Goal: Navigation & Orientation: Locate item on page

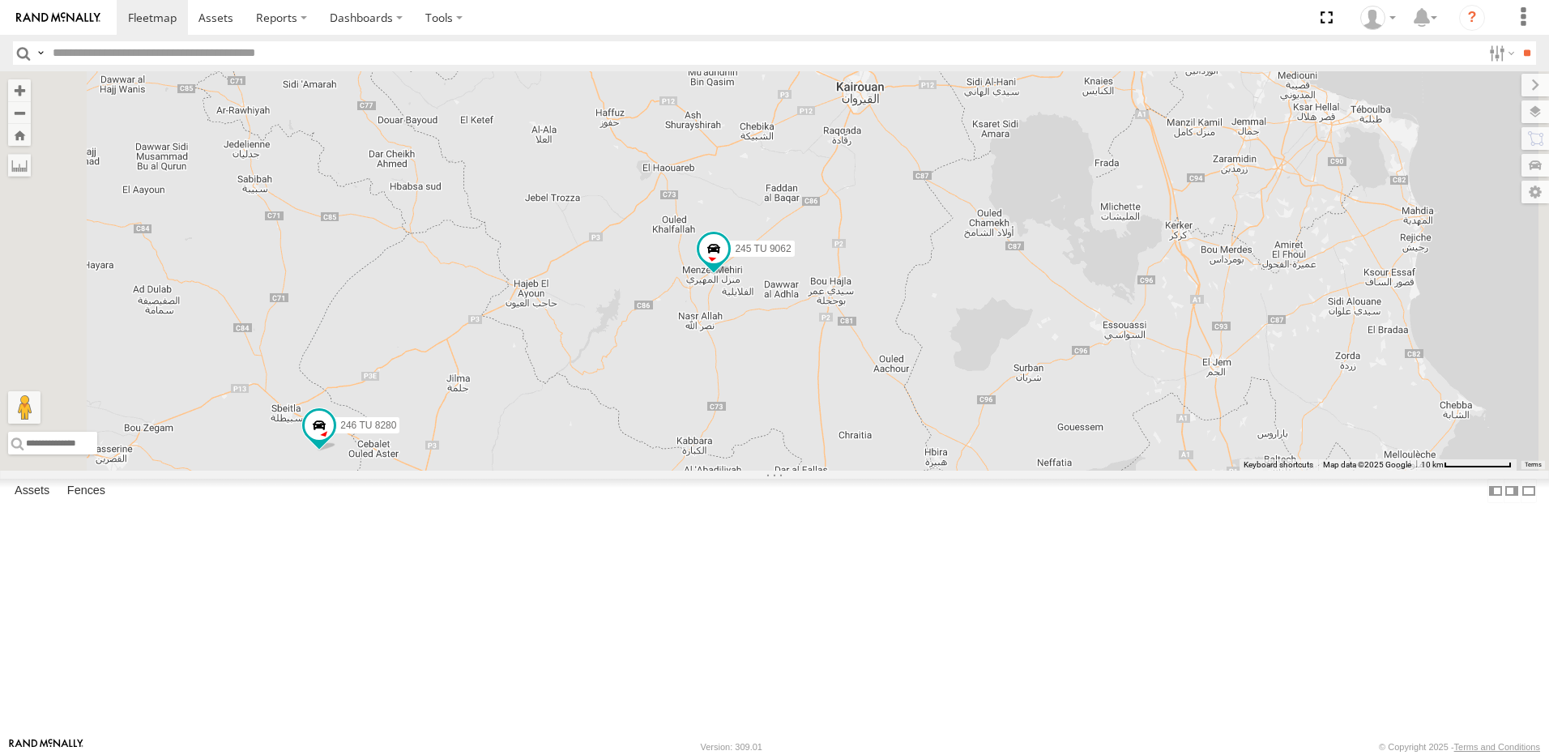
click at [896, 388] on div "245 TU 9053 231 TU 3163 245 TU 9065 245 TU 9062 246 TU 8280 241 TU 2031 245 TU …" at bounding box center [774, 270] width 1549 height 399
click at [728, 262] on span at bounding box center [713, 247] width 29 height 29
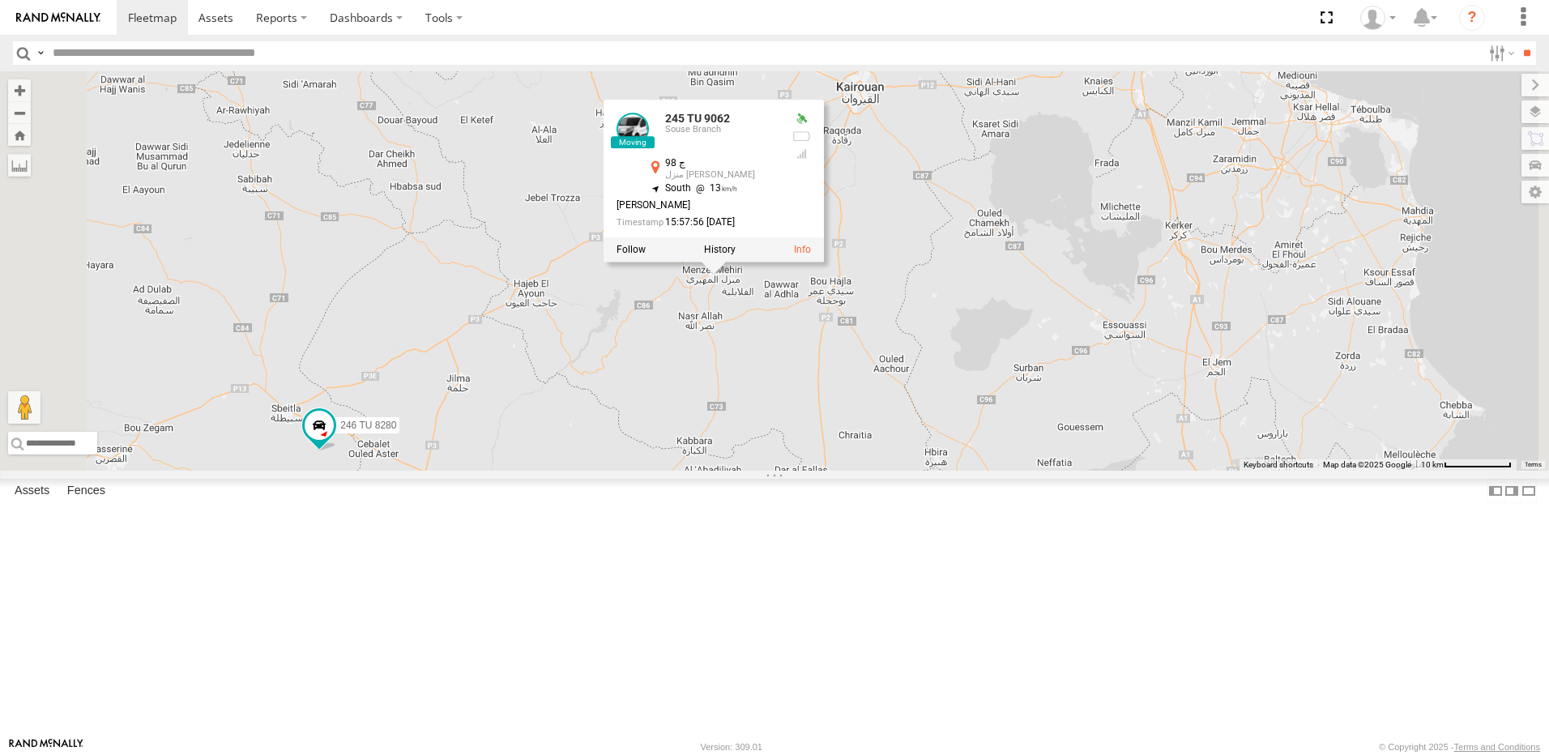
click at [1117, 344] on div "245 TU 9053 231 TU 3163 245 TU 9065 245 TU 9062 246 TU 8280 241 TU 2031 245 TU …" at bounding box center [774, 270] width 1549 height 399
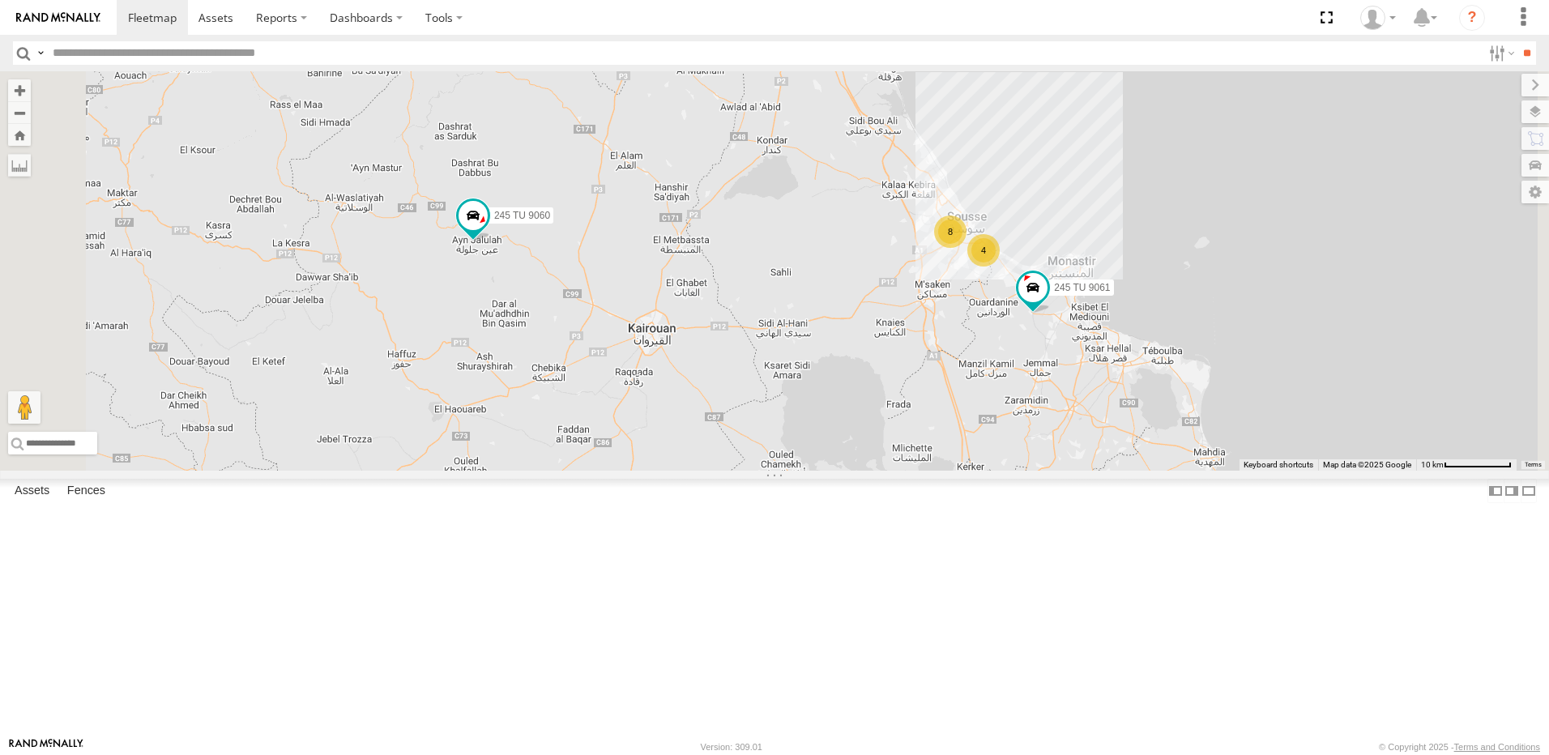
click at [851, 471] on div "245 TU 9053 231 TU 3163 245 TU 9065 245 TU 9062 246 TU 8280 241 TU 2031 245 TU …" at bounding box center [774, 270] width 1549 height 399
click at [490, 243] on span at bounding box center [472, 221] width 36 height 44
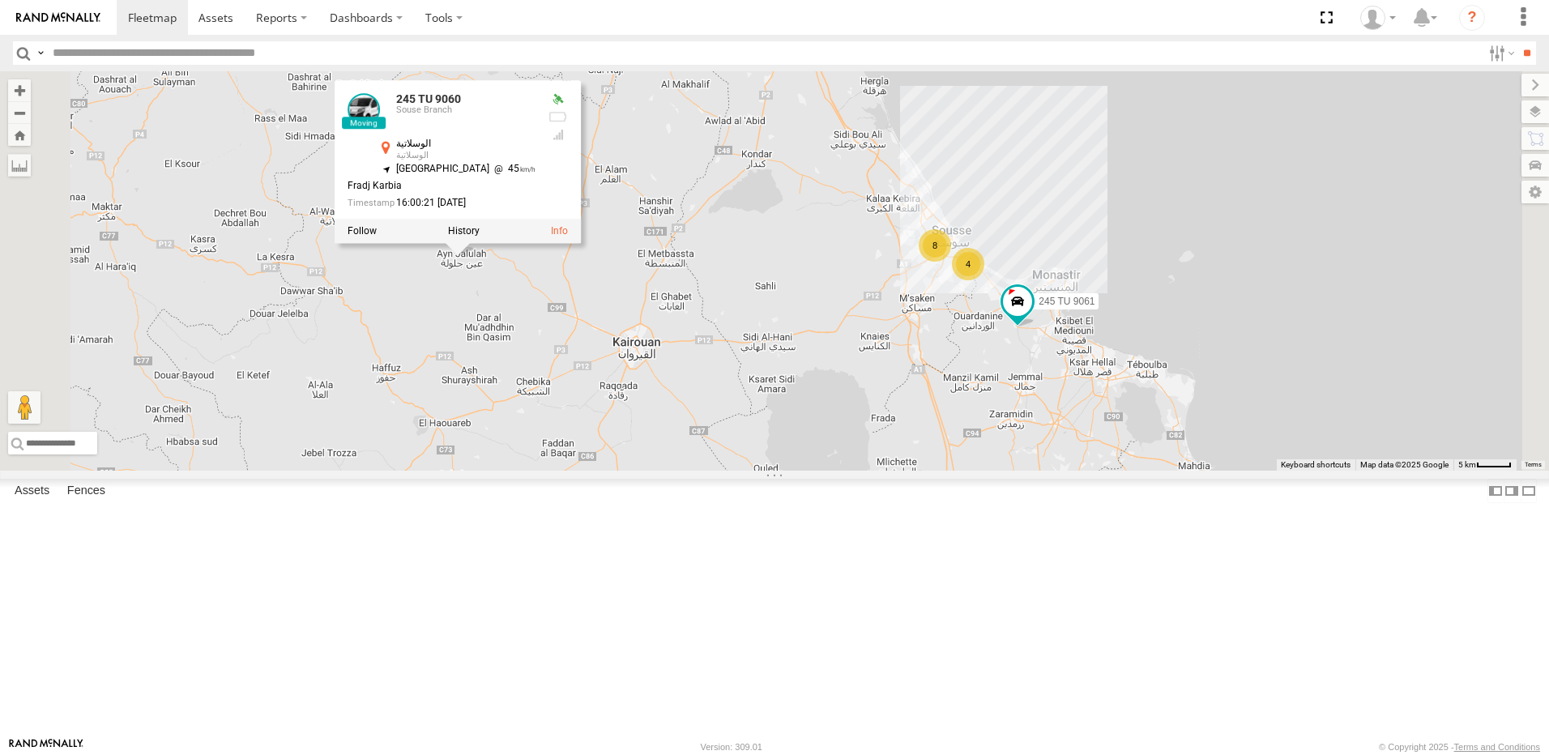
drag, startPoint x: 888, startPoint y: 477, endPoint x: 772, endPoint y: 507, distance: 119.7
click at [772, 471] on div "245 TU 9053 231 TU 3163 245 TU 9065 245 TU 9062 246 TU 8280 241 TU 2031 245 TU …" at bounding box center [774, 270] width 1549 height 399
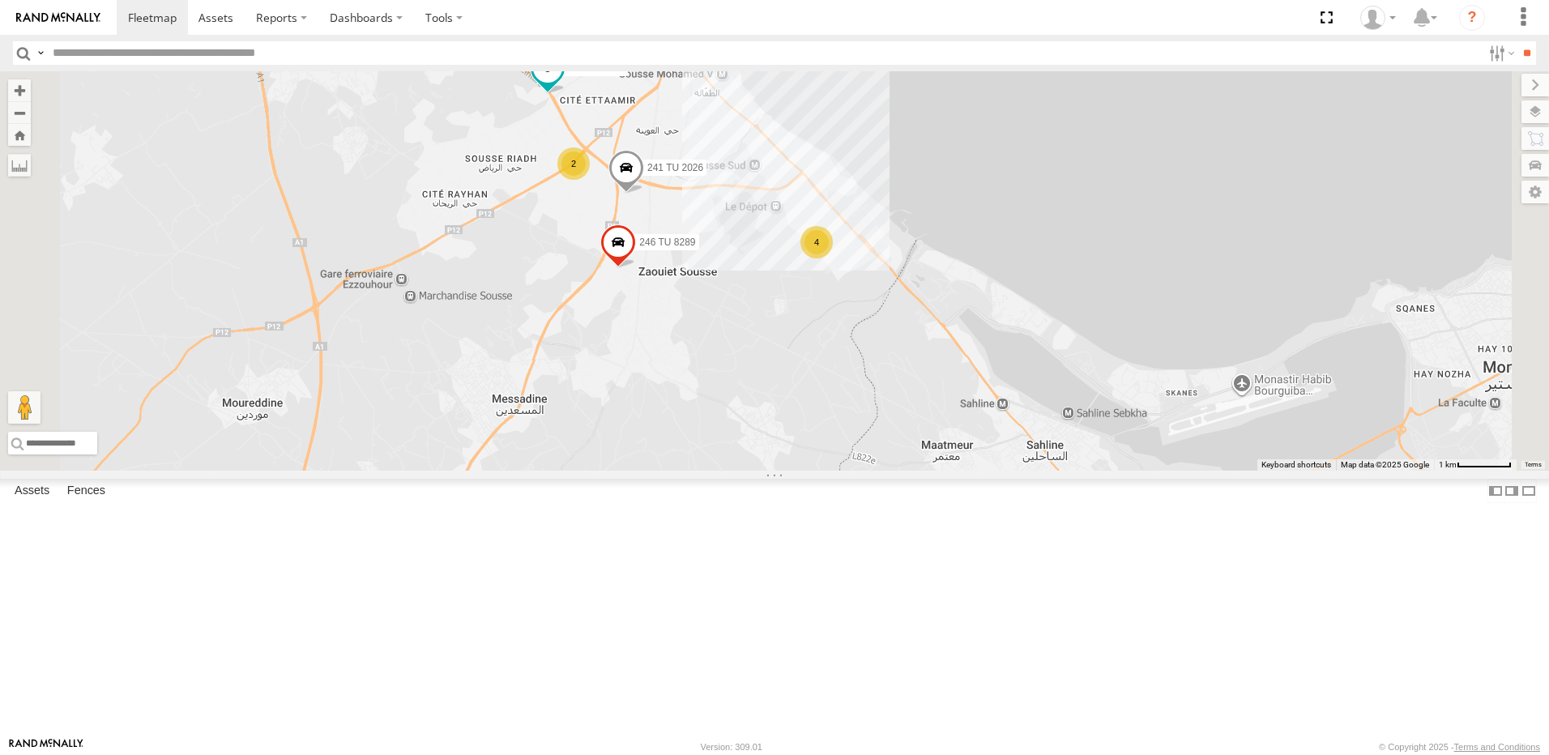
click at [562, 83] on span at bounding box center [547, 67] width 29 height 29
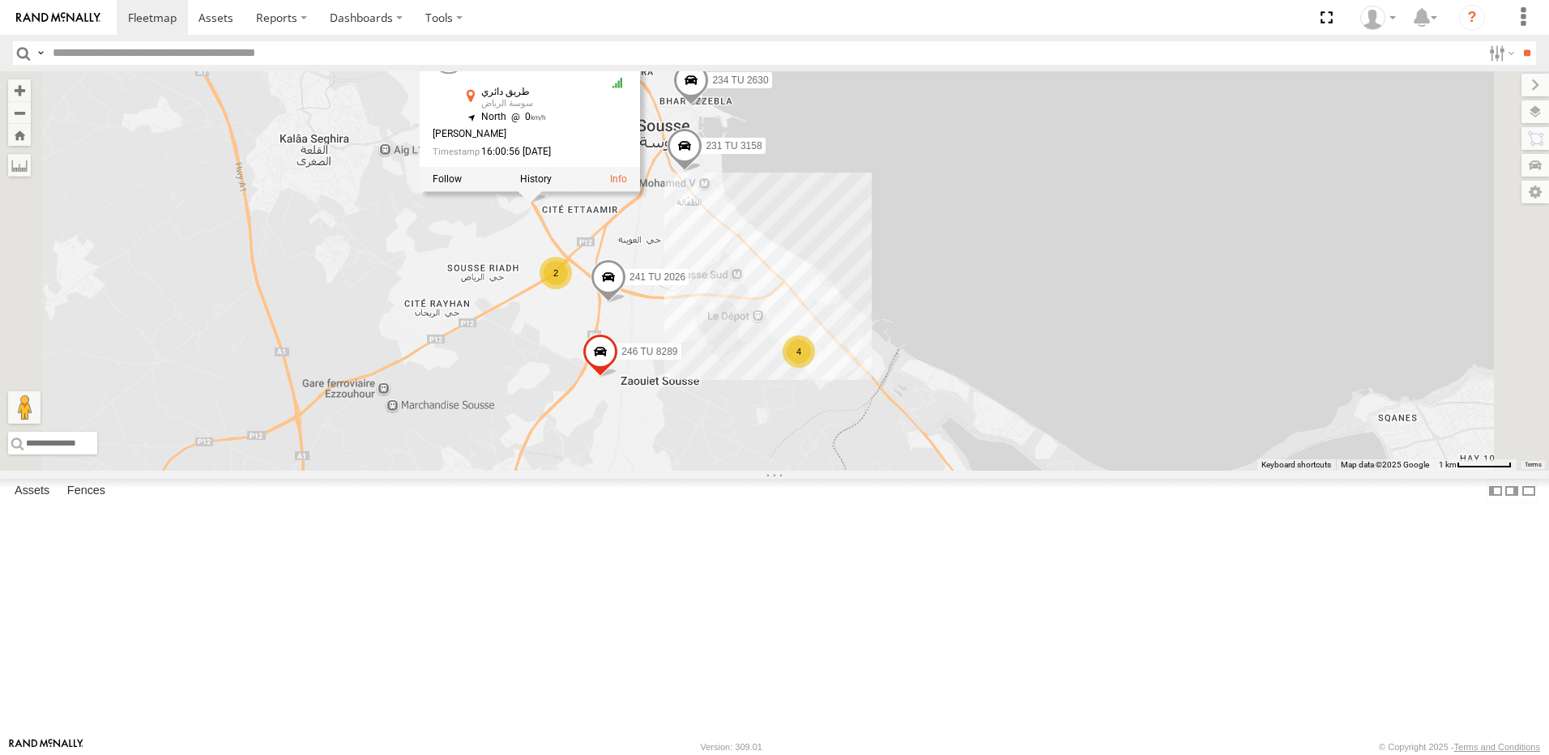
drag, startPoint x: 701, startPoint y: 264, endPoint x: 680, endPoint y: 388, distance: 125.6
click at [680, 388] on div "245 TU 9053 231 TU 3163 245 TU 9065 245 TU 9062 246 TU 8280 241 TU 2031 245 TU …" at bounding box center [774, 270] width 1549 height 399
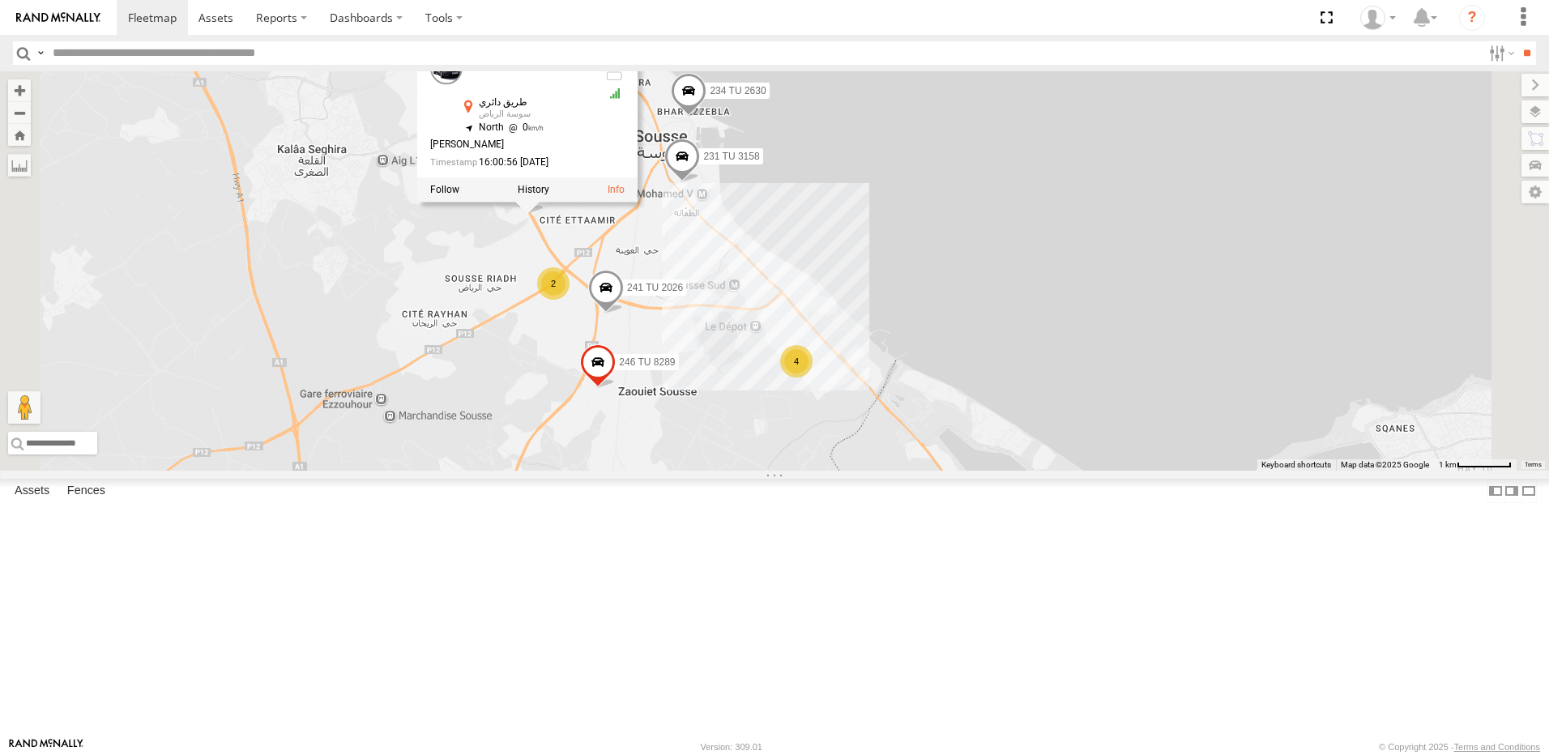
click at [693, 415] on div "245 TU 9053 231 TU 3163 245 TU 9065 245 TU 9062 246 TU 8280 241 TU 2031 245 TU …" at bounding box center [774, 270] width 1549 height 399
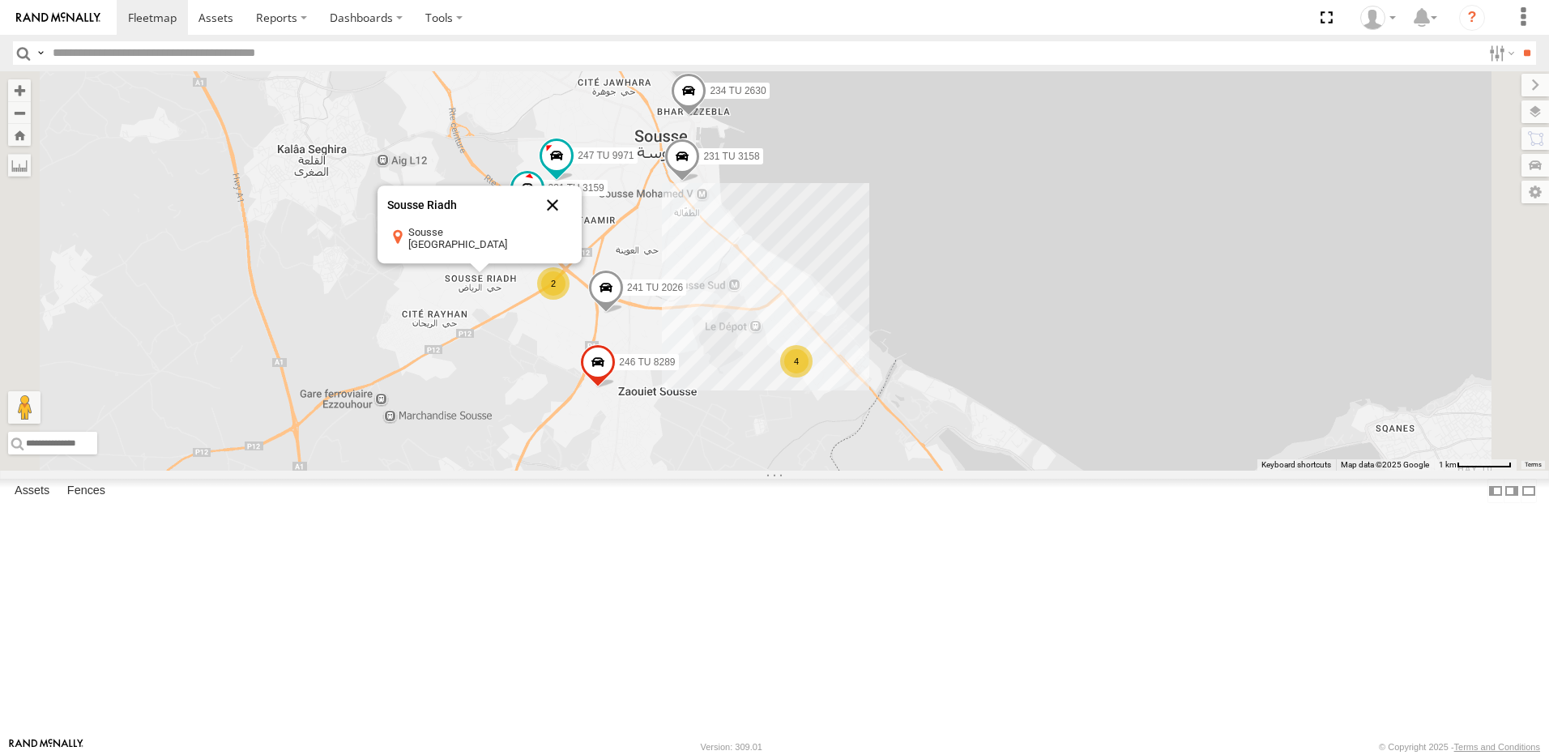
click at [572, 224] on button "Close" at bounding box center [552, 204] width 39 height 39
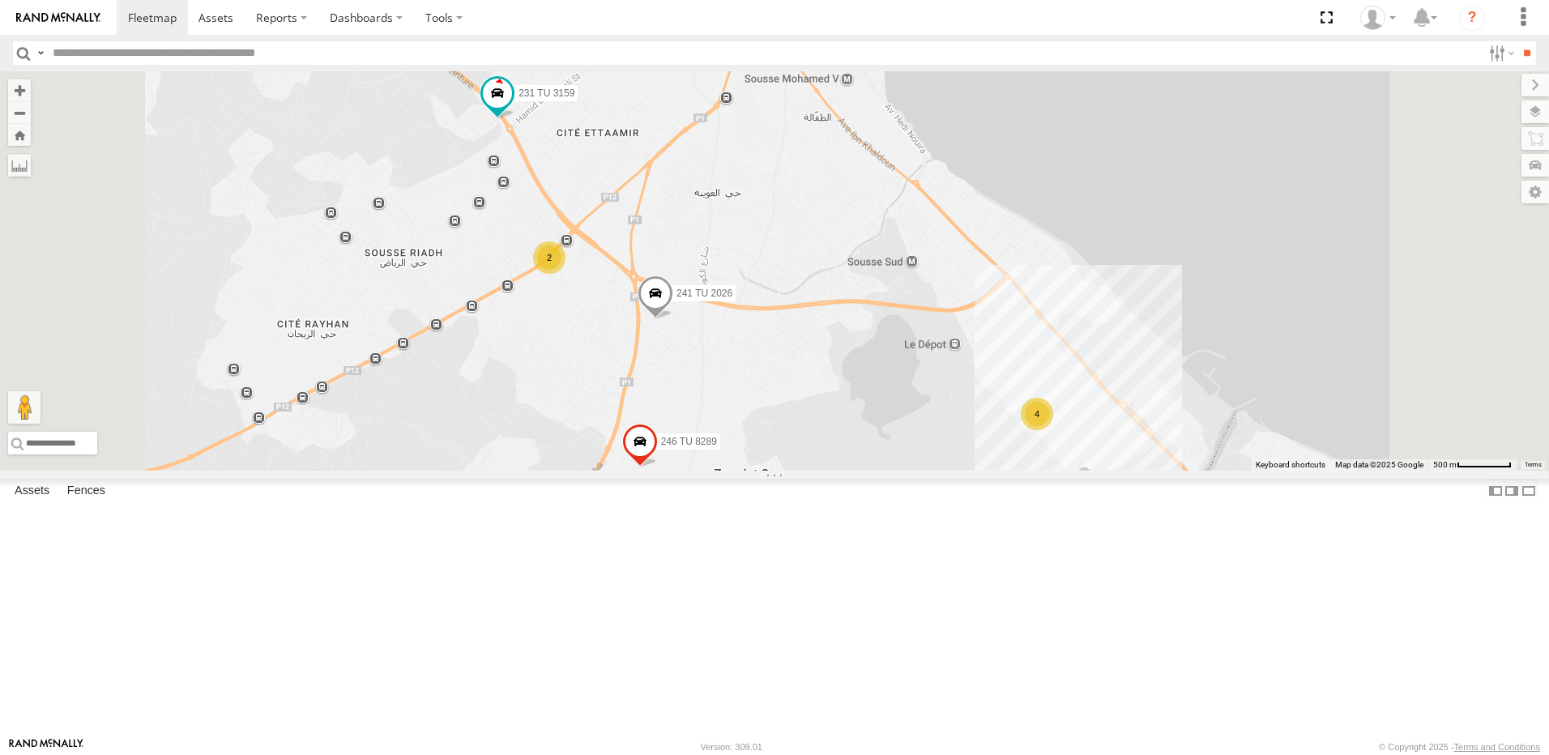
click at [565, 274] on div "2" at bounding box center [549, 257] width 32 height 32
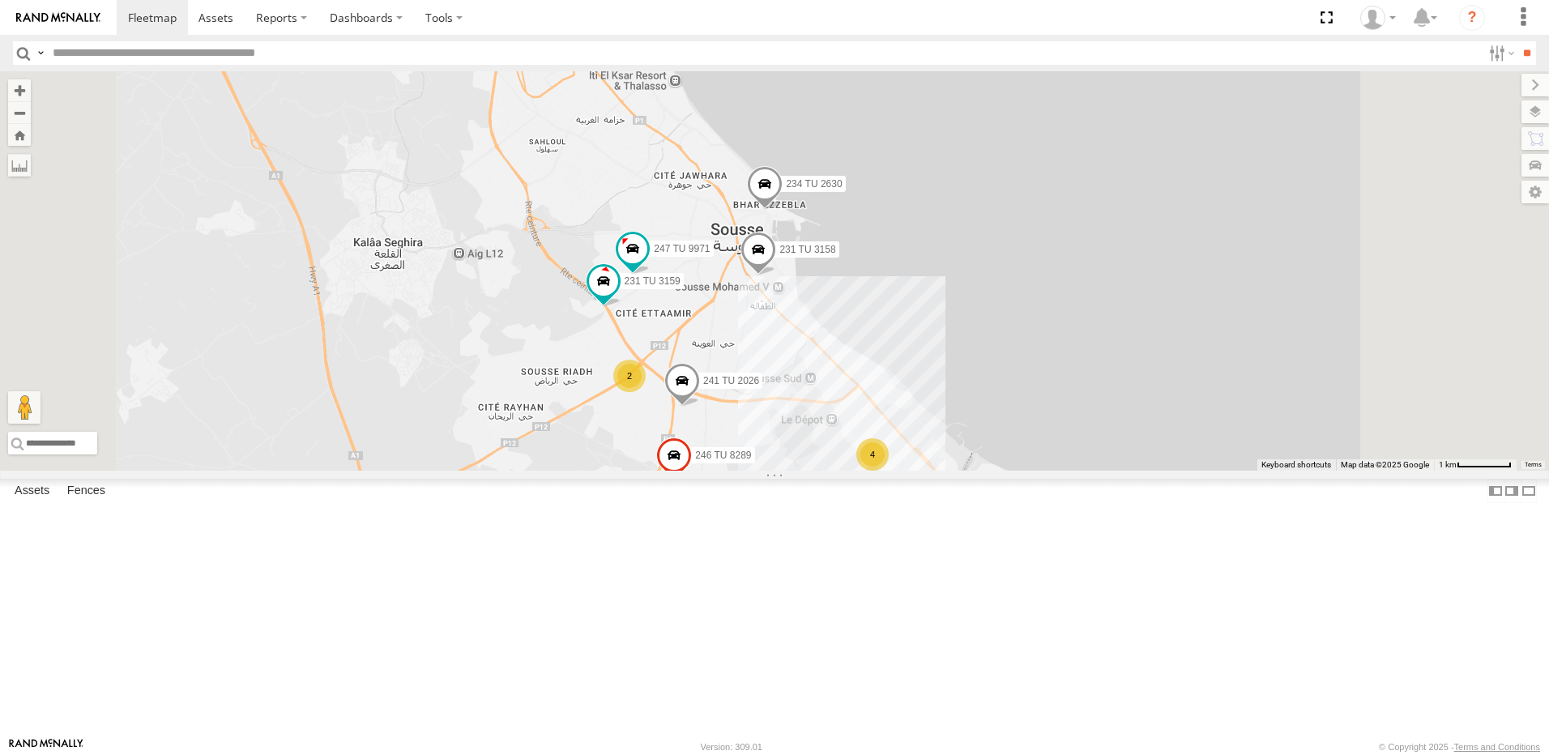
drag, startPoint x: 1021, startPoint y: 575, endPoint x: 846, endPoint y: 442, distance: 219.7
click at [846, 442] on div "245 TU 9053 231 TU 3163 245 TU 9065 245 TU 9062 246 TU 8280 241 TU 2031 245 TU …" at bounding box center [774, 270] width 1549 height 399
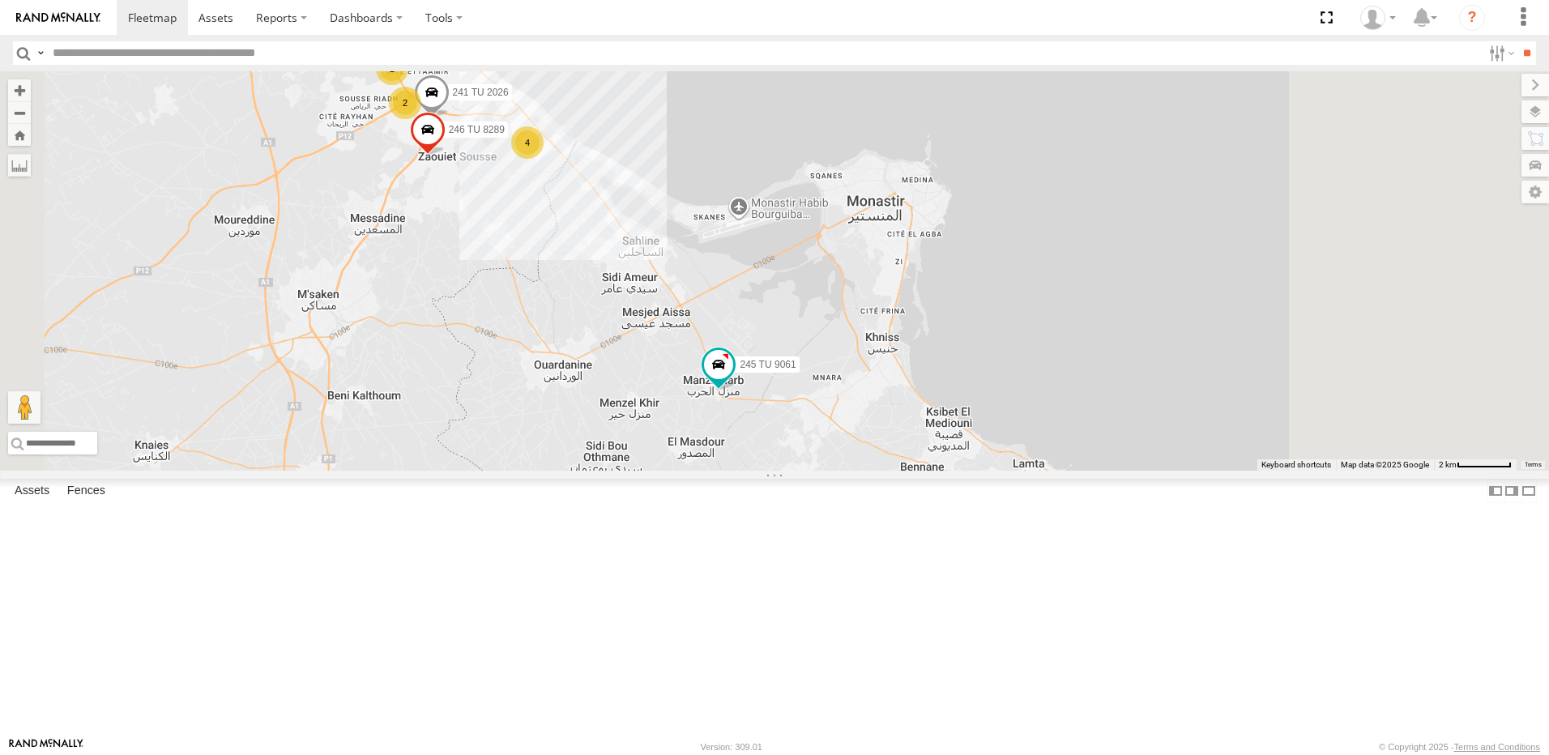
drag, startPoint x: 845, startPoint y: 496, endPoint x: 823, endPoint y: 444, distance: 56.3
click at [830, 459] on div "245 TU 9053 231 TU 3163 245 TU 9065 245 TU 9062 246 TU 8280 241 TU 2031 245 TU …" at bounding box center [774, 270] width 1549 height 399
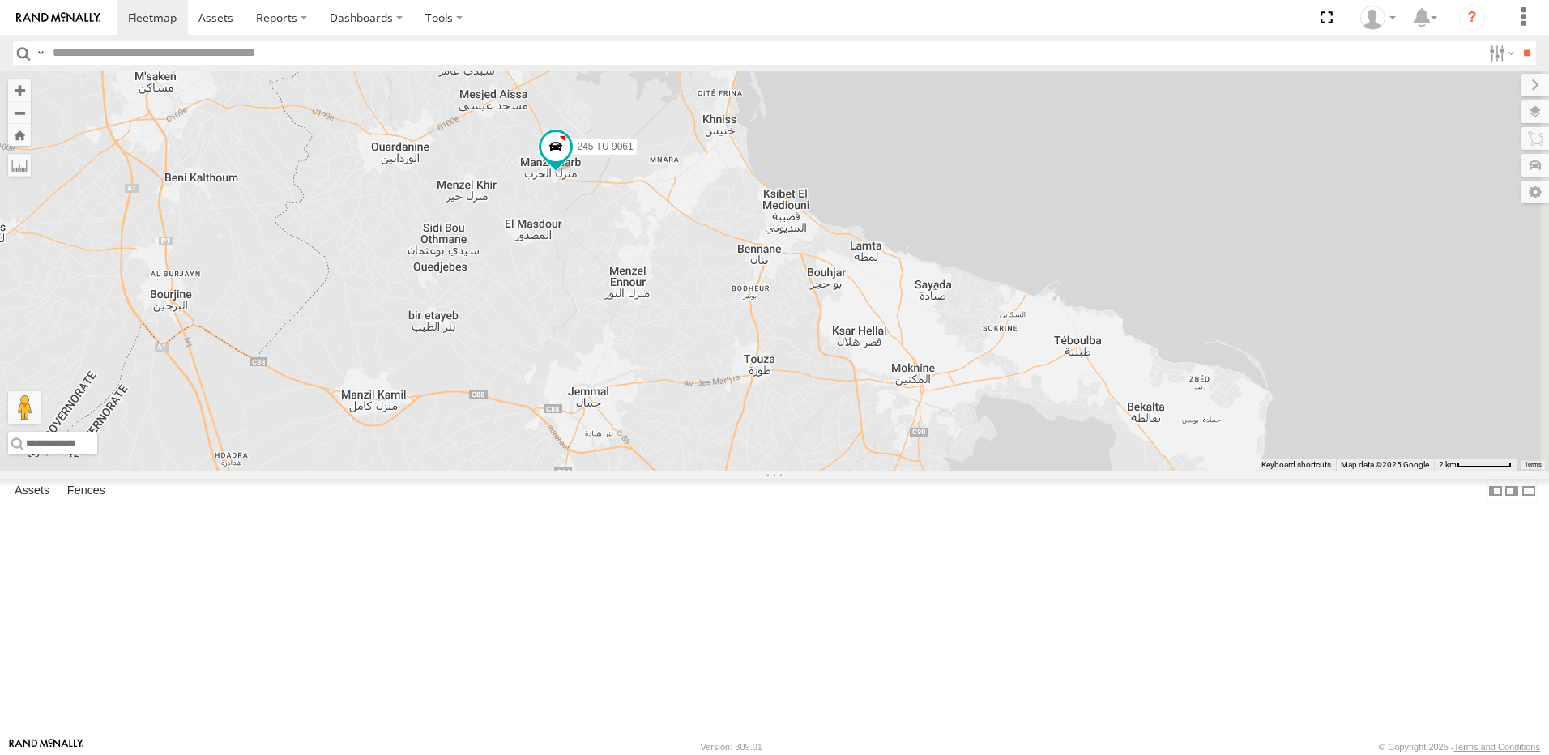
drag, startPoint x: 707, startPoint y: 379, endPoint x: 910, endPoint y: 618, distance: 313.8
click at [871, 471] on div "245 TU 9053 231 TU 3163 245 TU 9065 245 TU 9062 246 TU 8280 241 TU 2031 245 TU …" at bounding box center [774, 270] width 1549 height 399
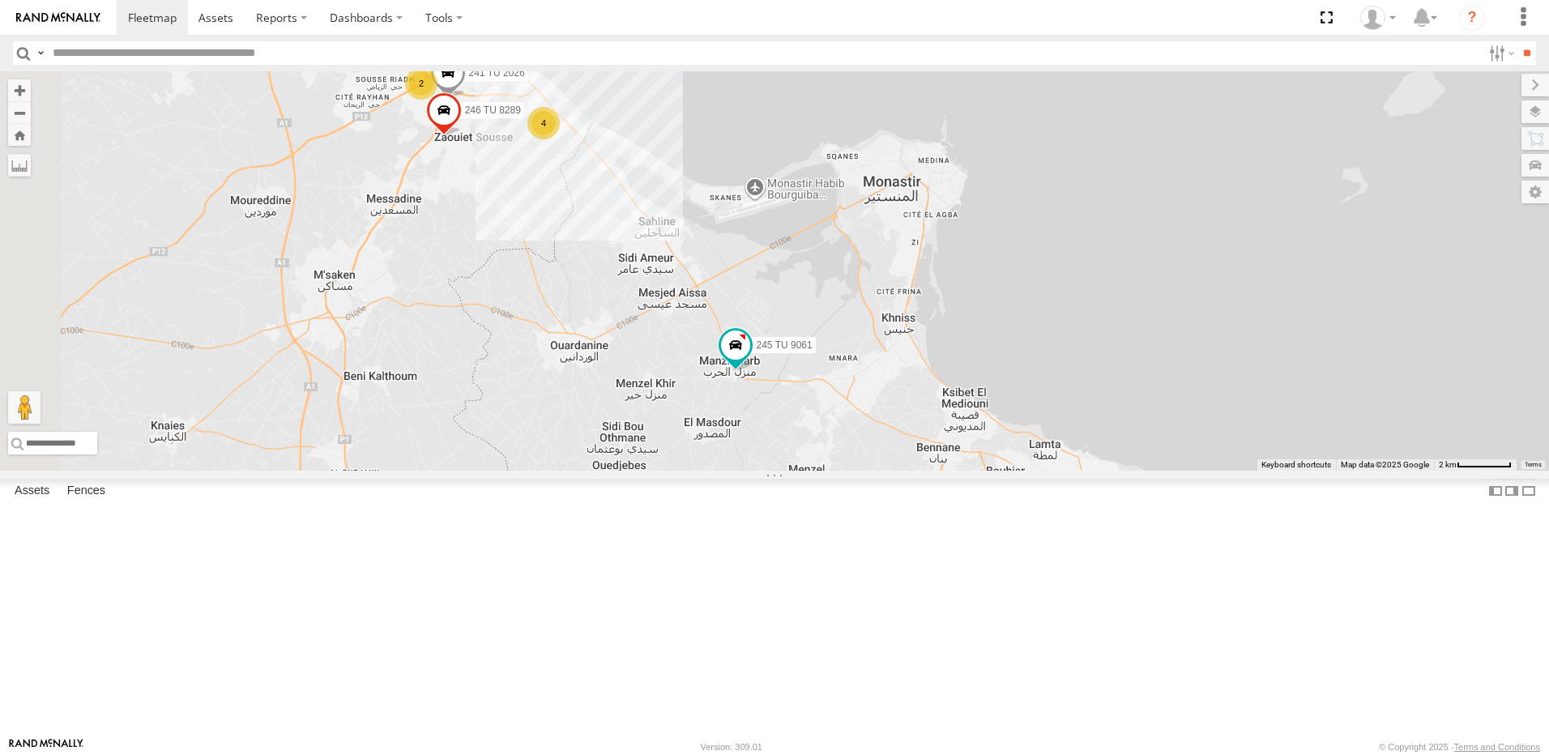
click at [560, 139] on div "4" at bounding box center [543, 123] width 32 height 32
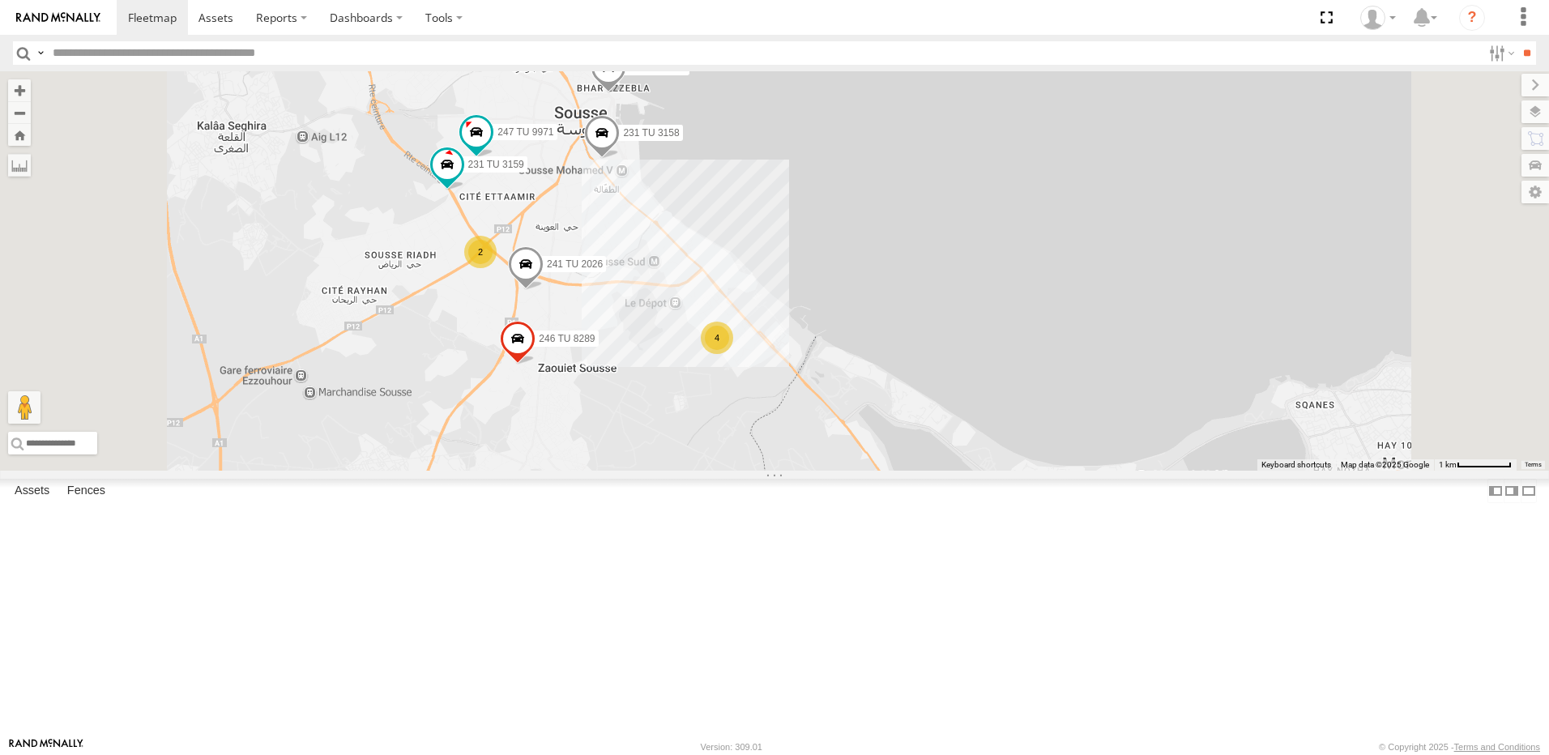
click at [620, 159] on span at bounding box center [602, 137] width 36 height 44
click at [814, 324] on div "245 TU 9053 231 TU 3163 245 TU 9065 245 TU 9062 246 TU 8280 241 TU 2031 245 TU …" at bounding box center [774, 270] width 1549 height 399
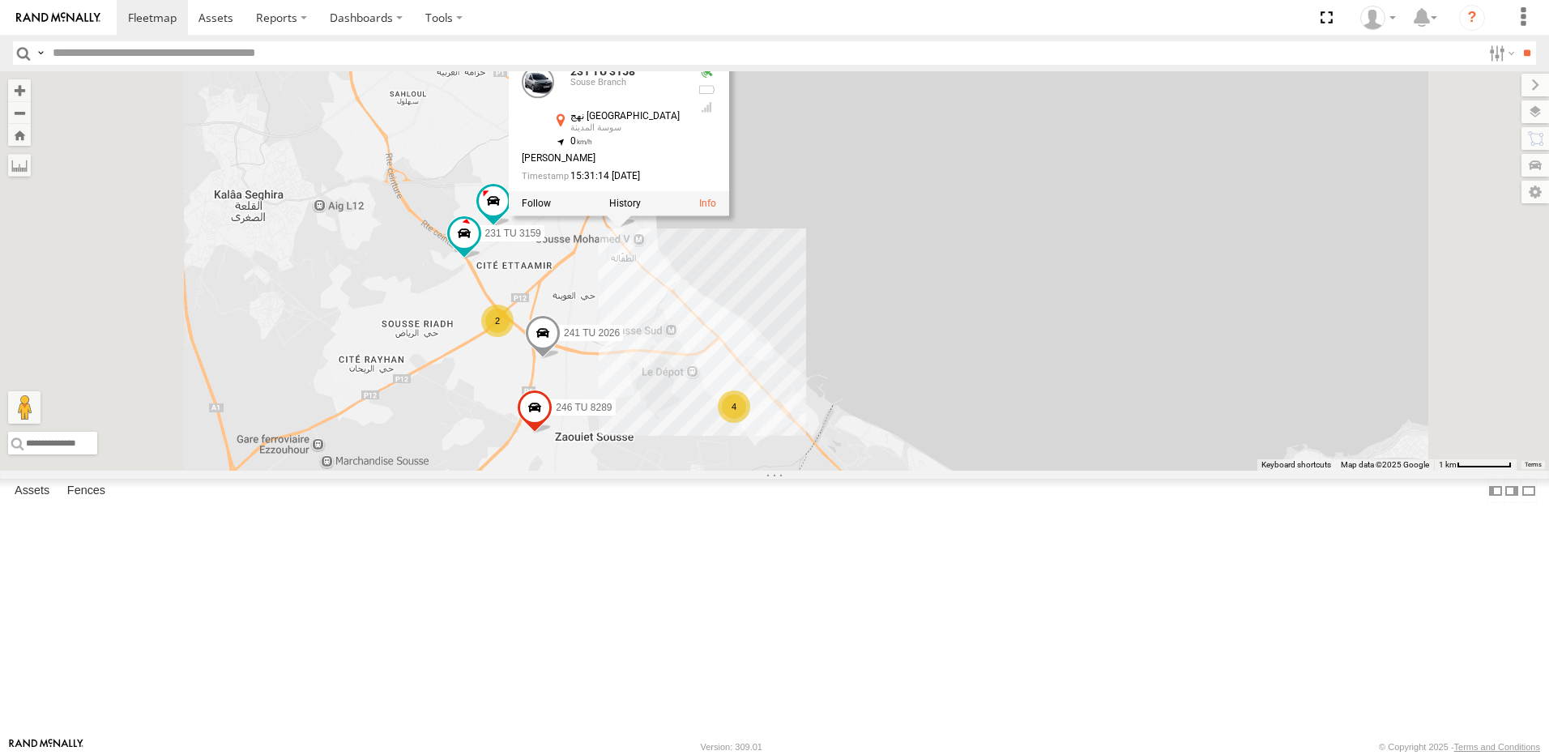
drag, startPoint x: 838, startPoint y: 376, endPoint x: 868, endPoint y: 457, distance: 86.4
click at [868, 457] on div "245 TU 9053 231 TU 3163 245 TU 9065 245 TU 9062 246 TU 8280 241 TU 2031 245 TU …" at bounding box center [774, 270] width 1549 height 399
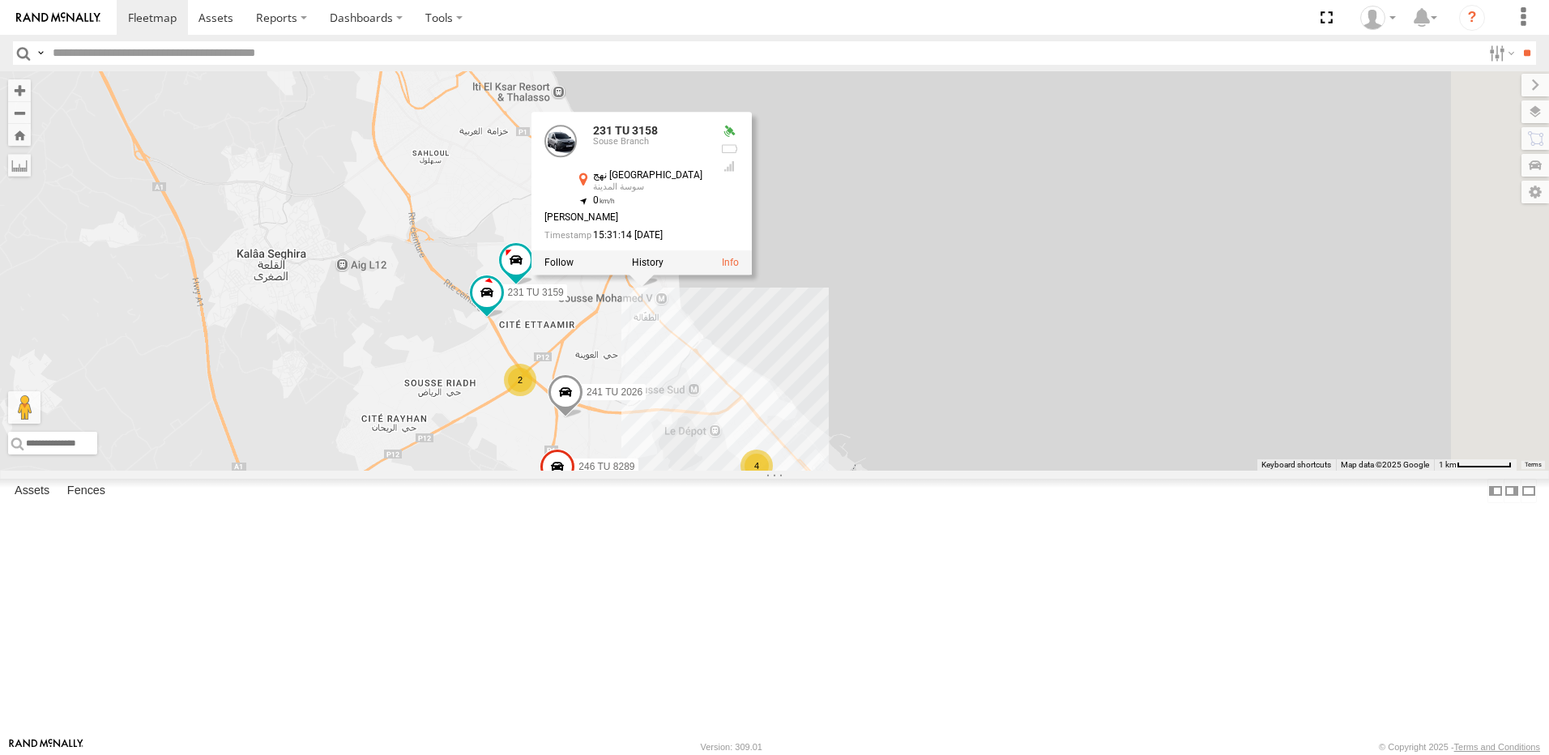
click at [868, 457] on div "245 TU 9053 231 TU 3163 245 TU 9065 245 TU 9062 246 TU 8280 241 TU 2031 245 TU …" at bounding box center [774, 270] width 1549 height 399
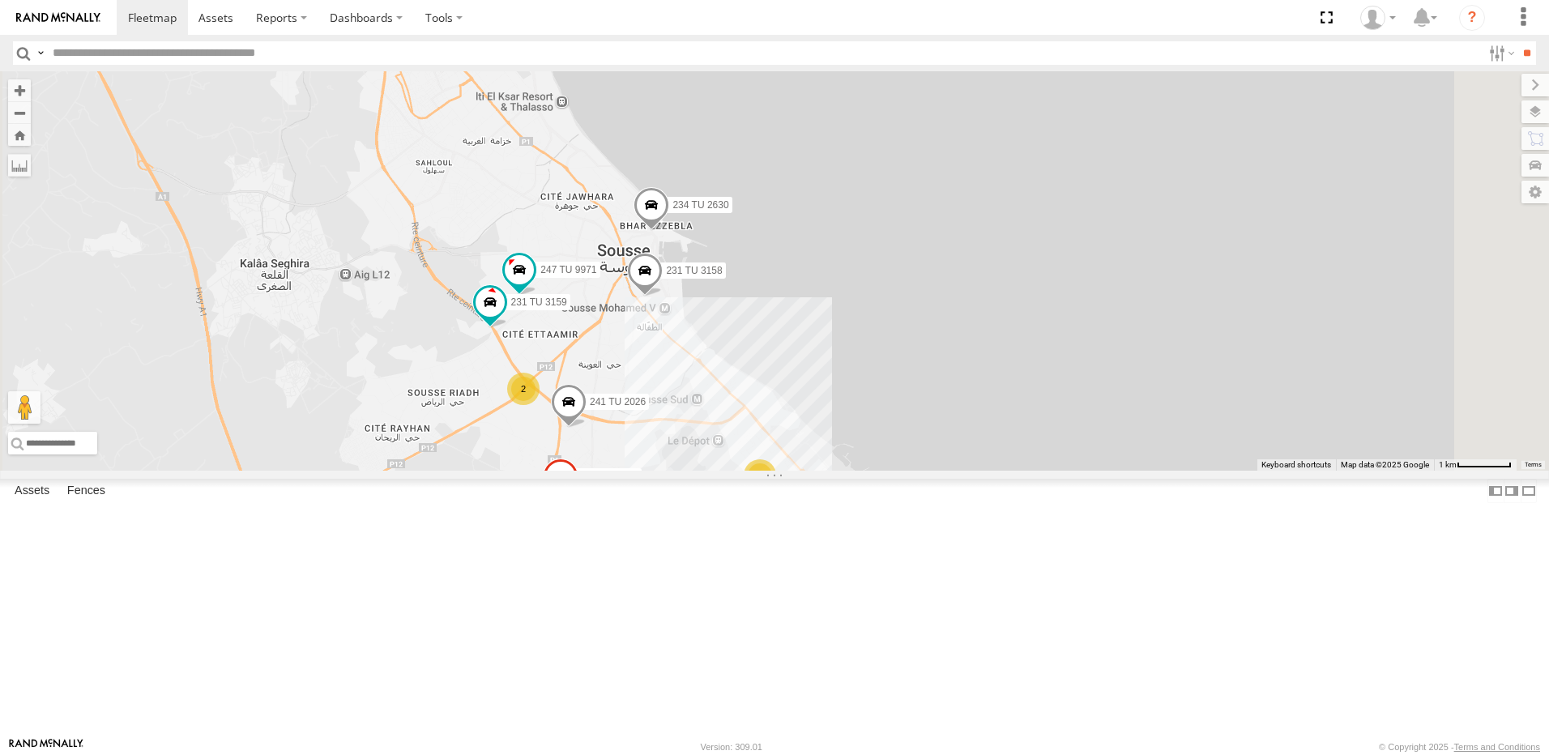
click at [669, 231] on span at bounding box center [651, 209] width 36 height 44
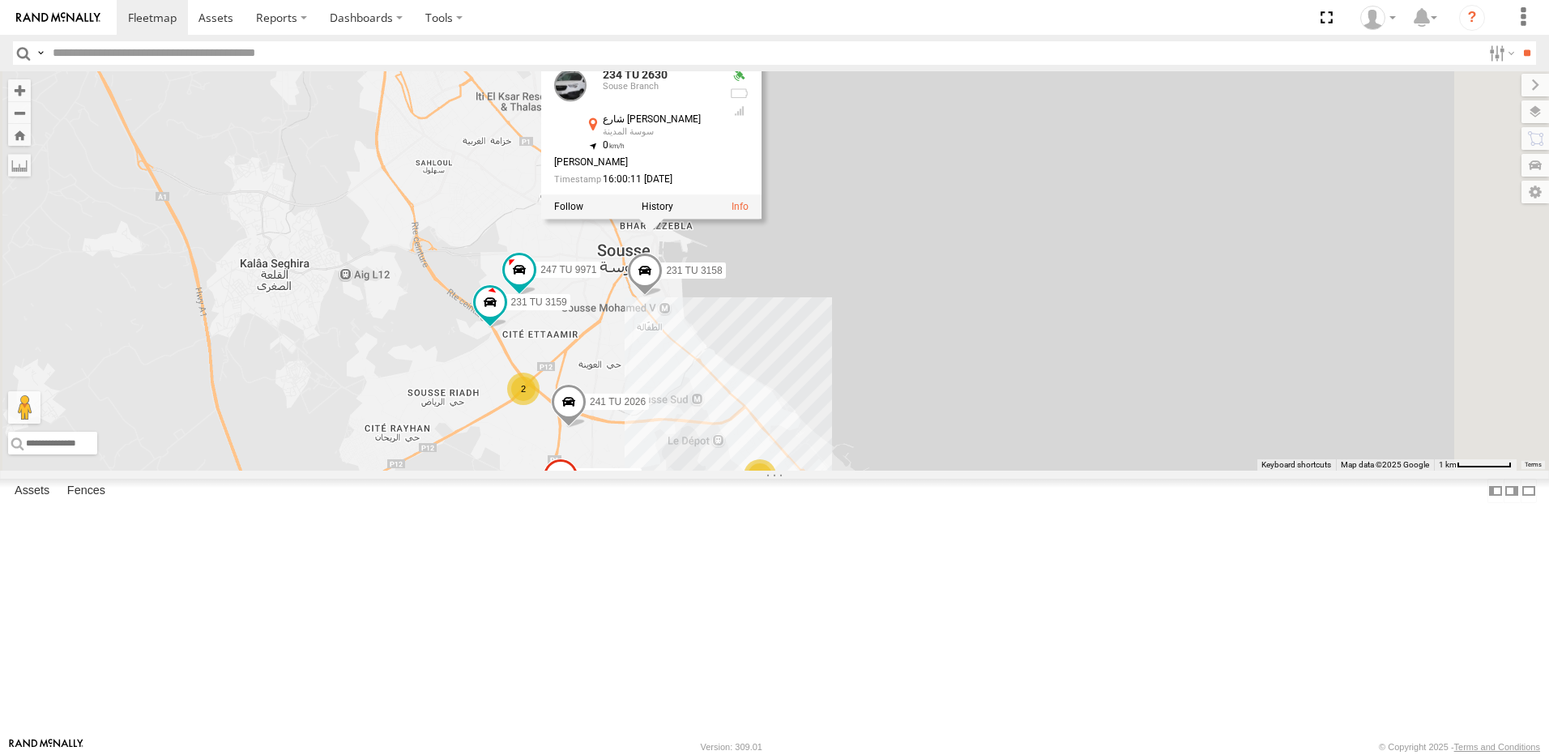
click at [665, 286] on div "245 TU 9053 231 TU 3163 245 TU 9065 245 TU 9062 246 TU 8280 241 TU 2031 245 TU …" at bounding box center [774, 270] width 1549 height 399
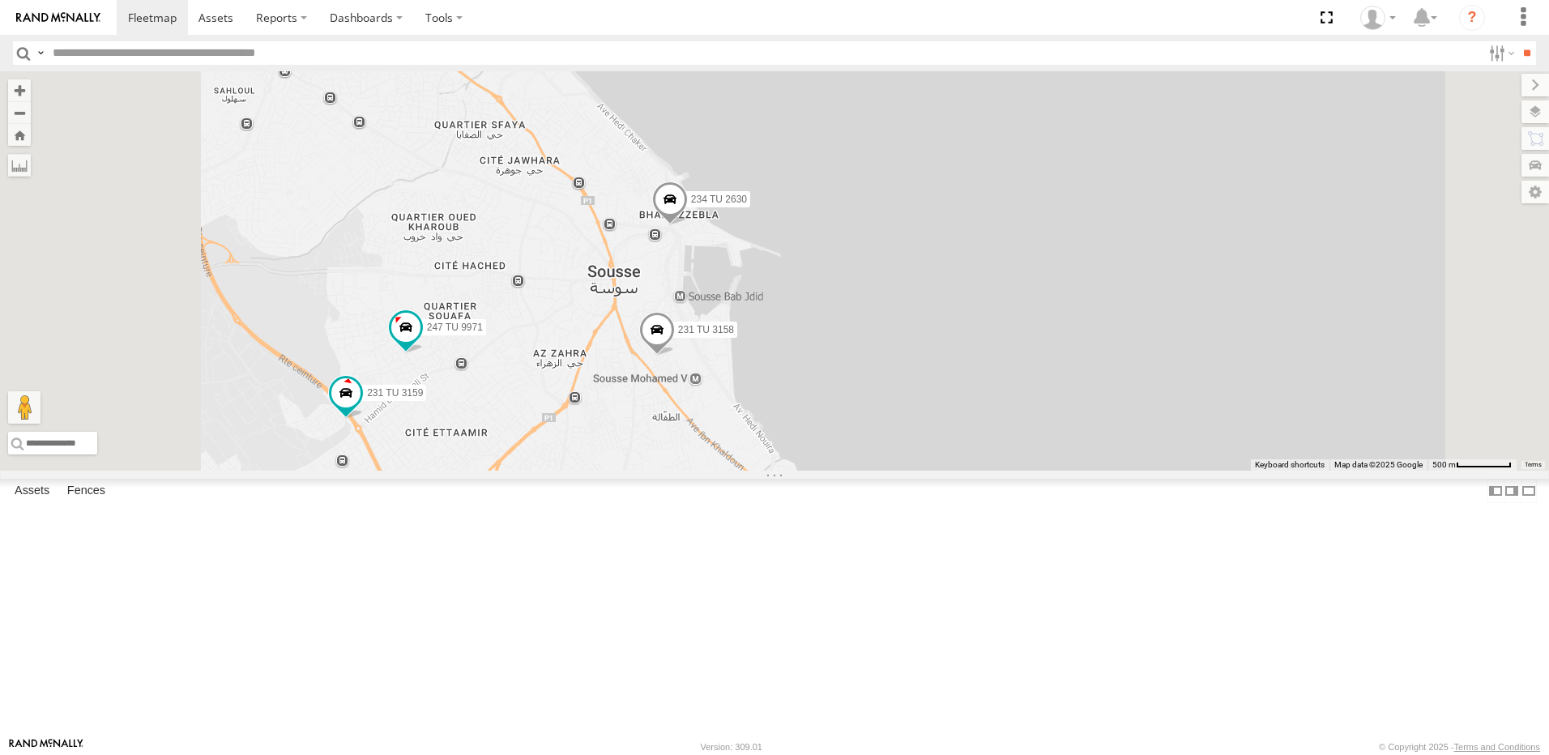
drag, startPoint x: 684, startPoint y: 595, endPoint x: 724, endPoint y: 498, distance: 104.2
click at [693, 471] on div "245 TU 9053 231 TU 3163 245 TU 9065 245 TU 9062 246 TU 8280 241 TU 2031 245 TU …" at bounding box center [774, 270] width 1549 height 399
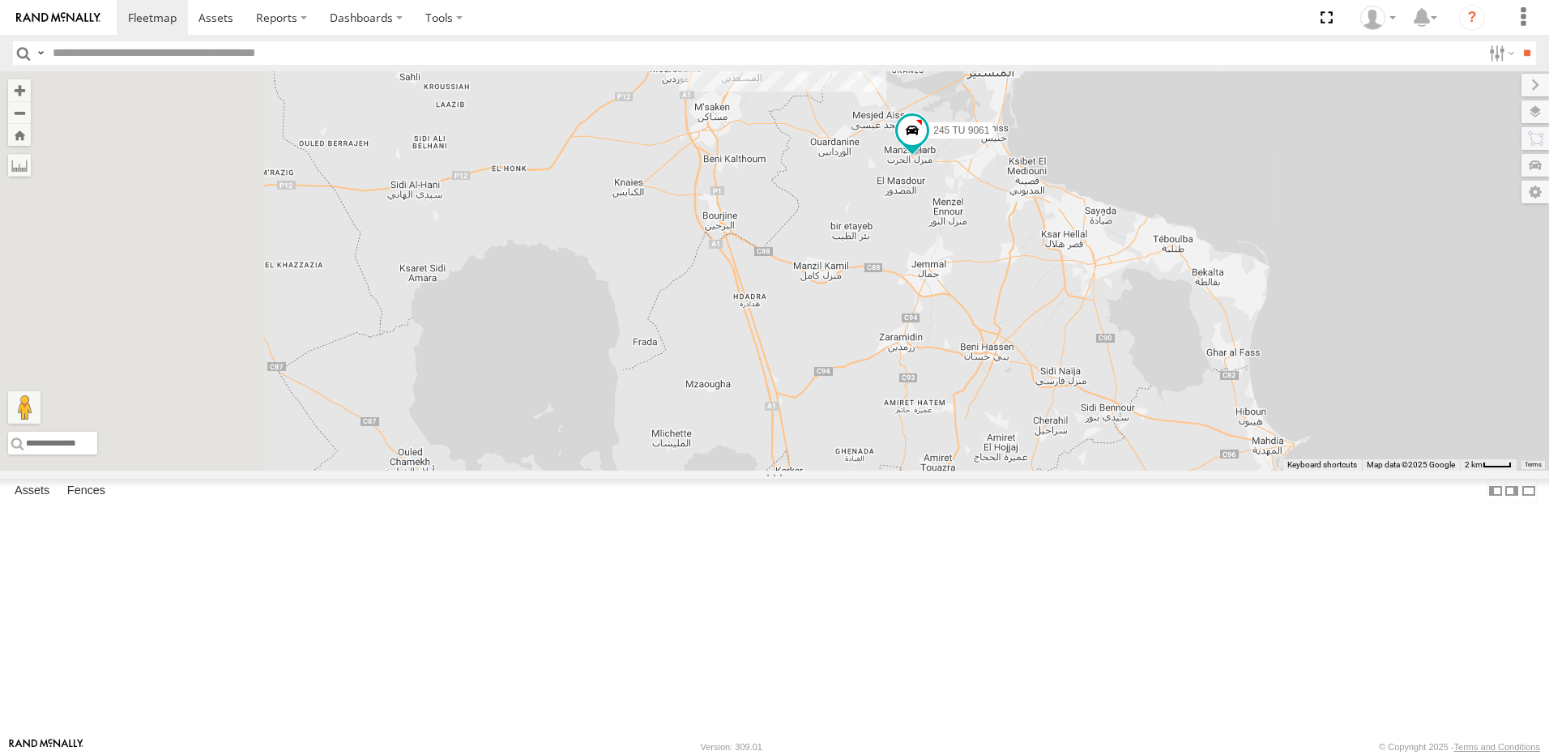
drag, startPoint x: 798, startPoint y: 248, endPoint x: 845, endPoint y: 215, distance: 57.5
click at [843, 215] on div "245 TU 9053 231 TU 3163 245 TU 9065 245 TU 9062 246 TU 8280 241 TU 2031 245 TU …" at bounding box center [774, 270] width 1549 height 399
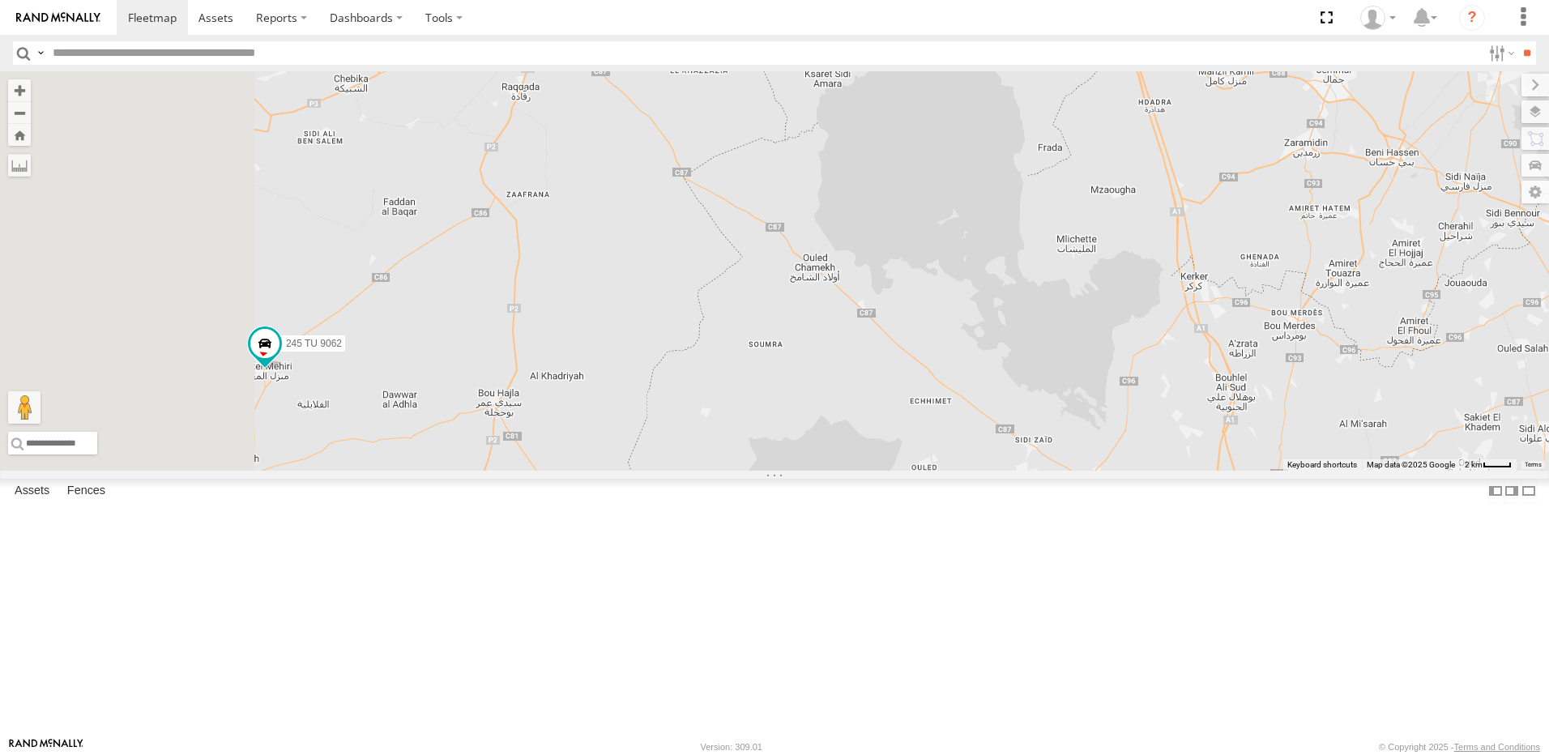
drag, startPoint x: 855, startPoint y: 488, endPoint x: 1028, endPoint y: 339, distance: 228.0
click at [1005, 376] on div "245 TU 9053 231 TU 3163 245 TU 9065 245 TU 9062 246 TU 8280 241 TU 2031 245 TU …" at bounding box center [774, 270] width 1549 height 399
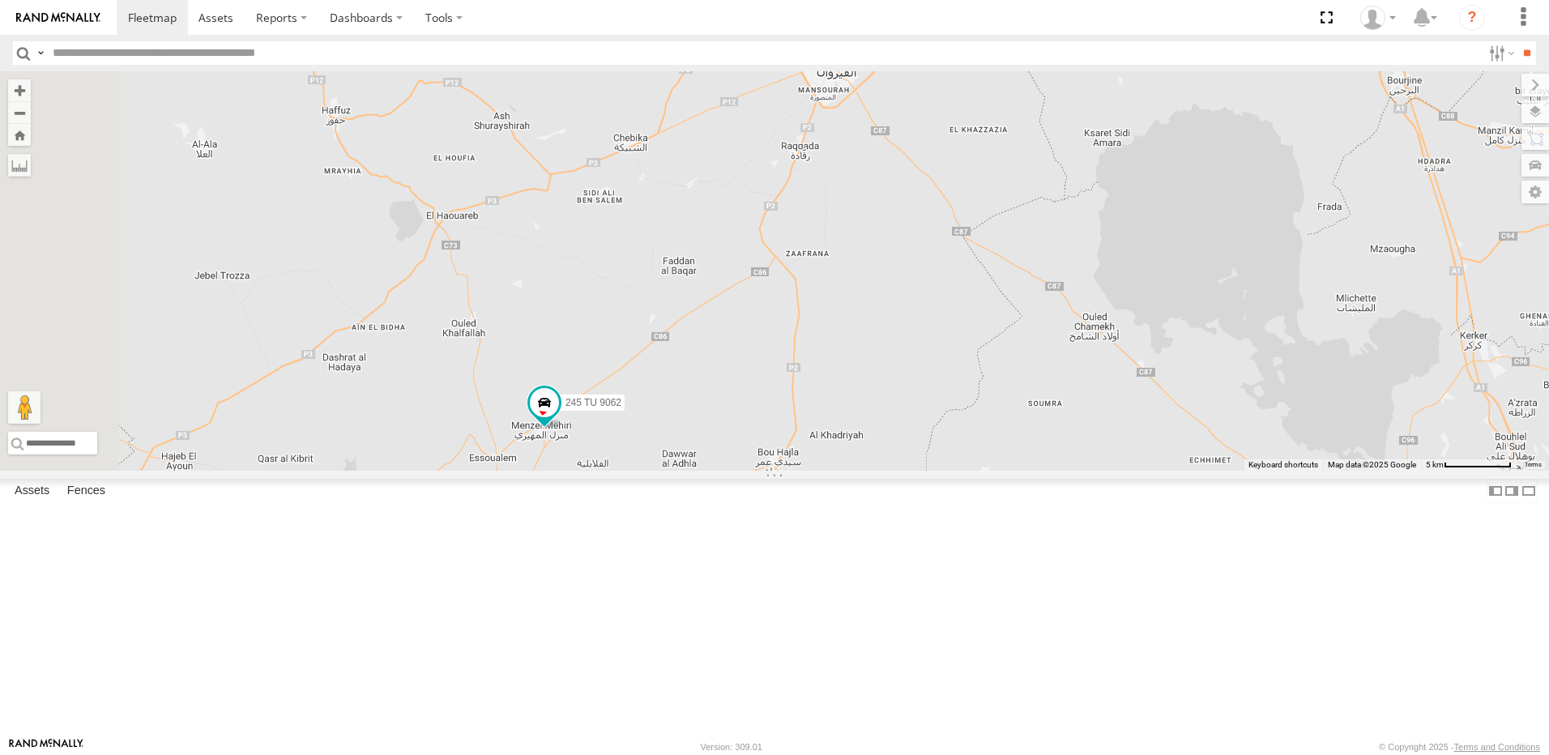
drag, startPoint x: 803, startPoint y: 201, endPoint x: 762, endPoint y: 399, distance: 201.8
click at [799, 471] on div "245 TU 9053 231 TU 3163 245 TU 9065 245 TU 9062 246 TU 8280 241 TU 2031 245 TU …" at bounding box center [774, 270] width 1549 height 399
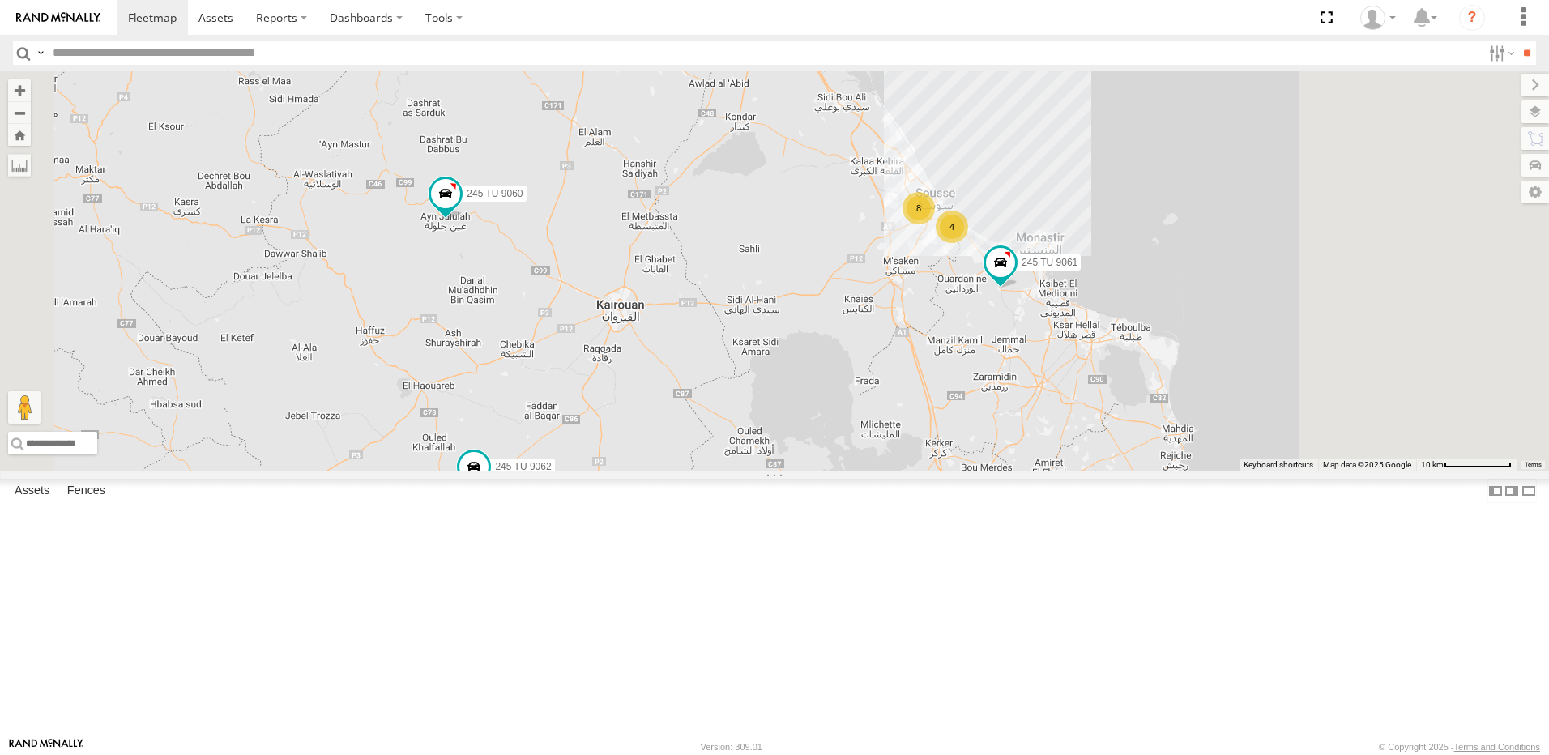
drag, startPoint x: 839, startPoint y: 364, endPoint x: 830, endPoint y: 382, distance: 19.9
click at [830, 382] on div "245 TU 9053 231 TU 3163 245 TU 9065 245 TU 9062 246 TU 8280 241 TU 2031 245 TU …" at bounding box center [774, 270] width 1549 height 399
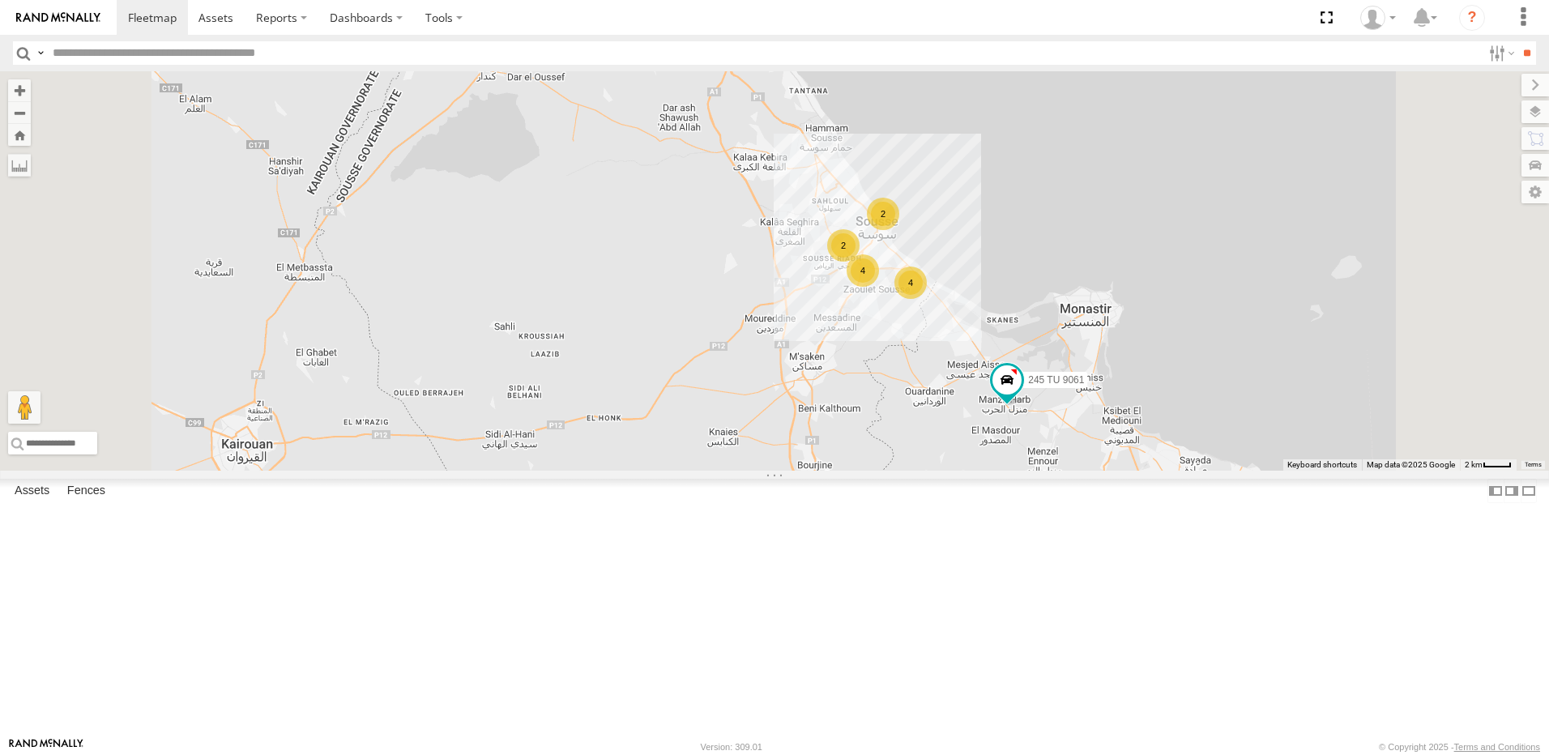
click at [879, 287] on div "4" at bounding box center [862, 270] width 32 height 32
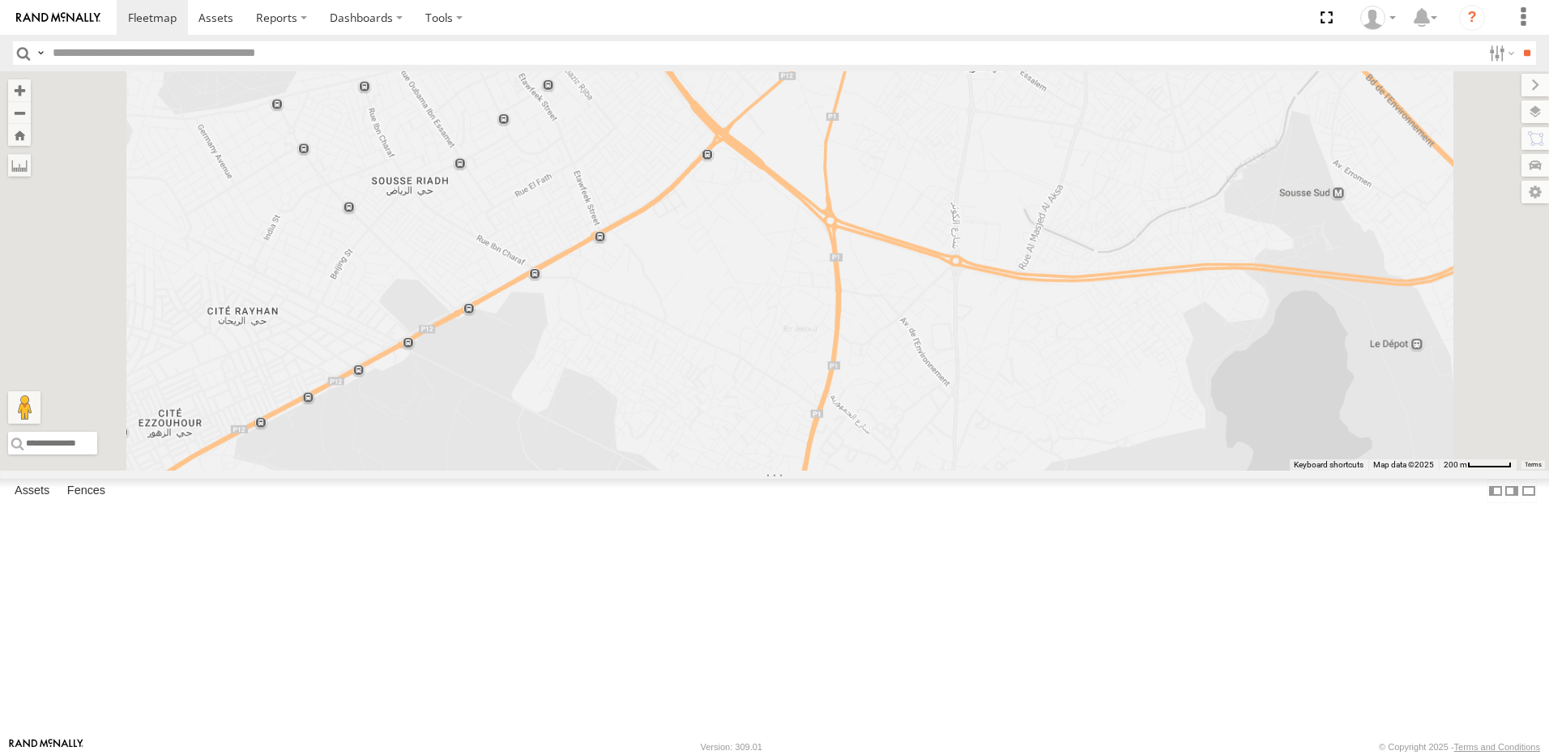
drag, startPoint x: 1064, startPoint y: 378, endPoint x: 1009, endPoint y: 484, distance: 118.8
click at [1009, 471] on div "245 TU 9053 231 TU 3163 245 TU 9065 245 TU 9062 246 TU 8280 241 TU 2031 245 TU …" at bounding box center [774, 270] width 1549 height 399
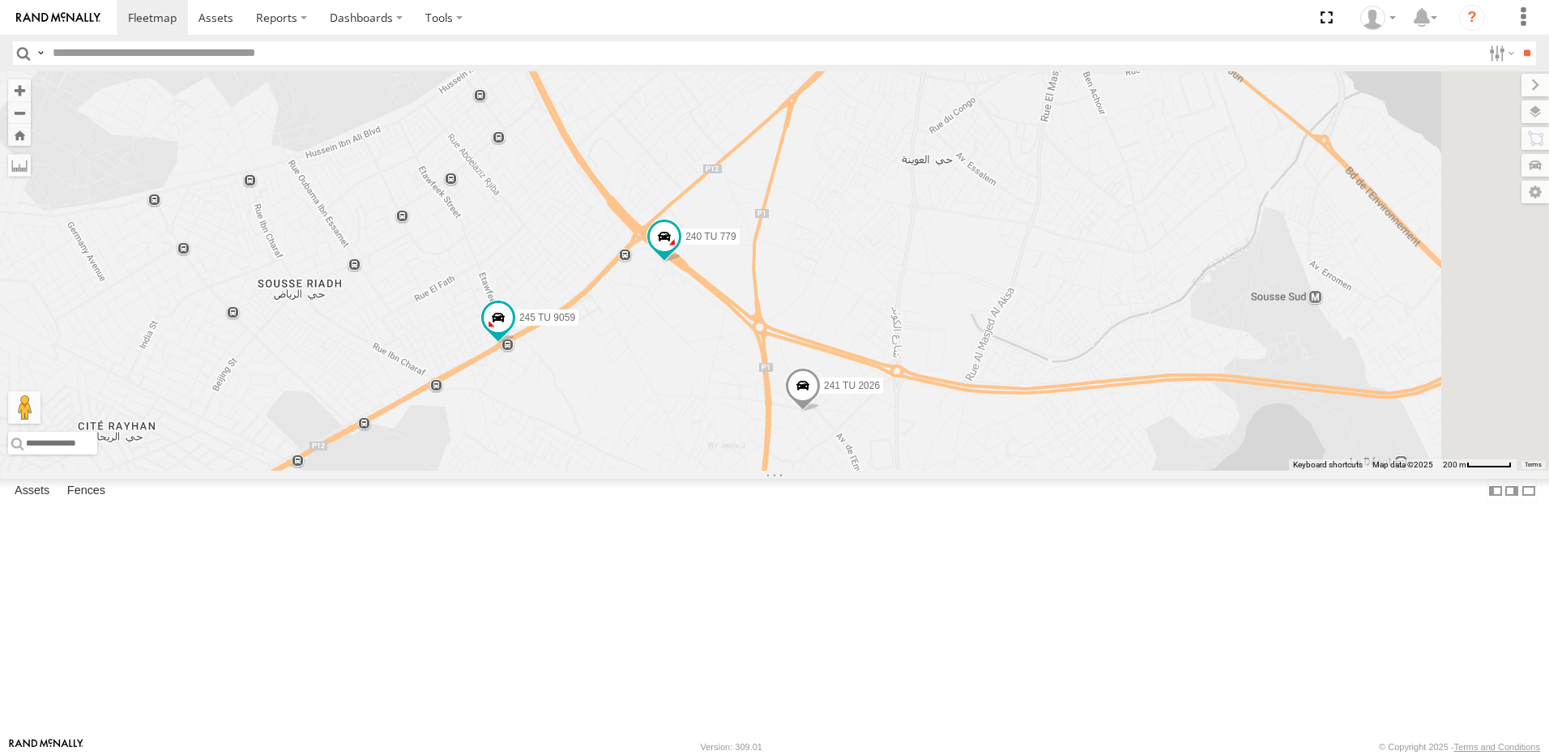
drag, startPoint x: 973, startPoint y: 412, endPoint x: 1189, endPoint y: 392, distance: 217.2
click at [909, 471] on div "245 TU 9053 231 TU 3163 245 TU 9065 245 TU 9062 246 TU 8280 241 TU 2031 245 TU …" at bounding box center [774, 270] width 1549 height 399
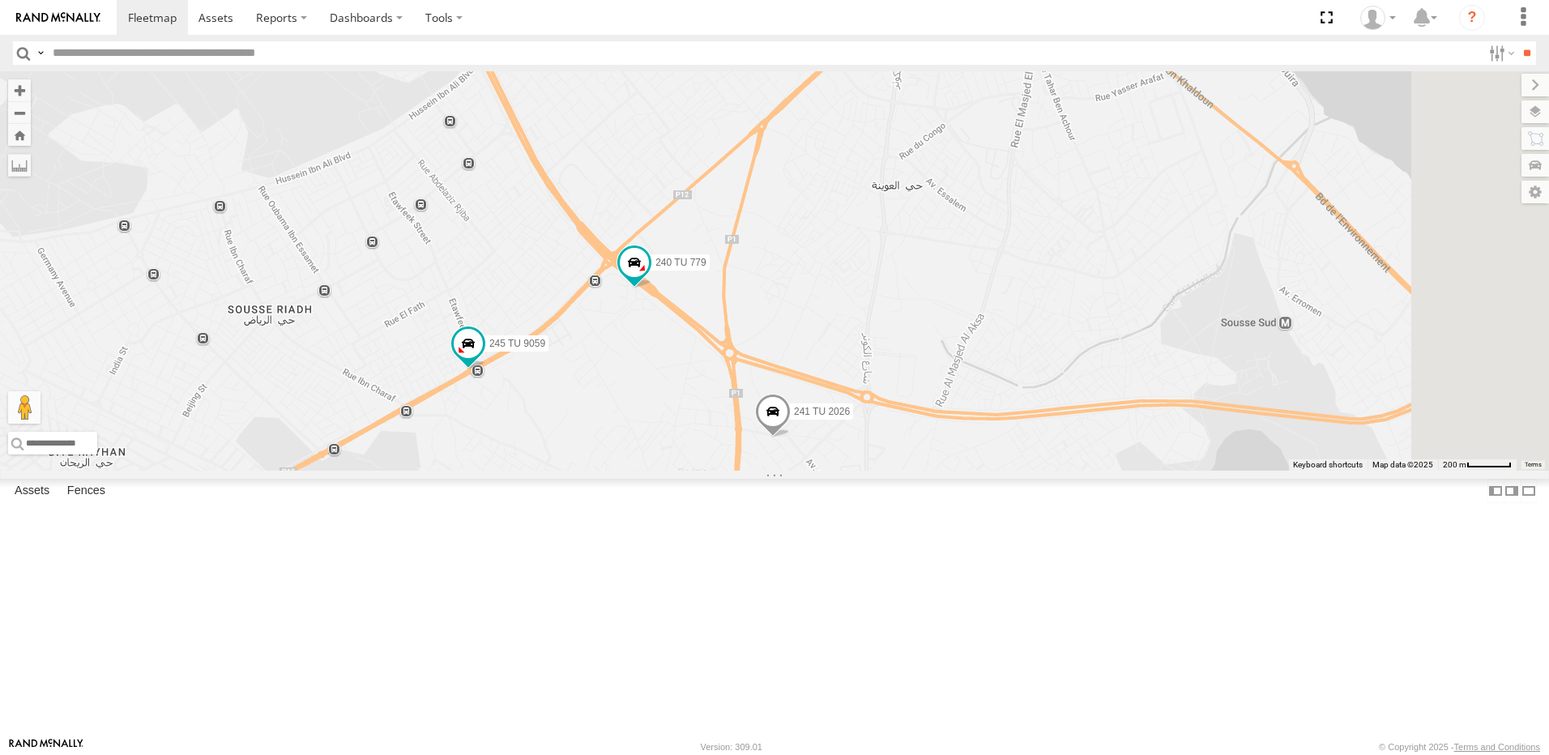
drag, startPoint x: 1226, startPoint y: 418, endPoint x: 933, endPoint y: 336, distance: 304.4
click at [933, 336] on div "245 TU 9053 231 TU 3163 245 TU 9065 245 TU 9062 246 TU 8280 241 TU 2031 245 TU …" at bounding box center [774, 270] width 1549 height 399
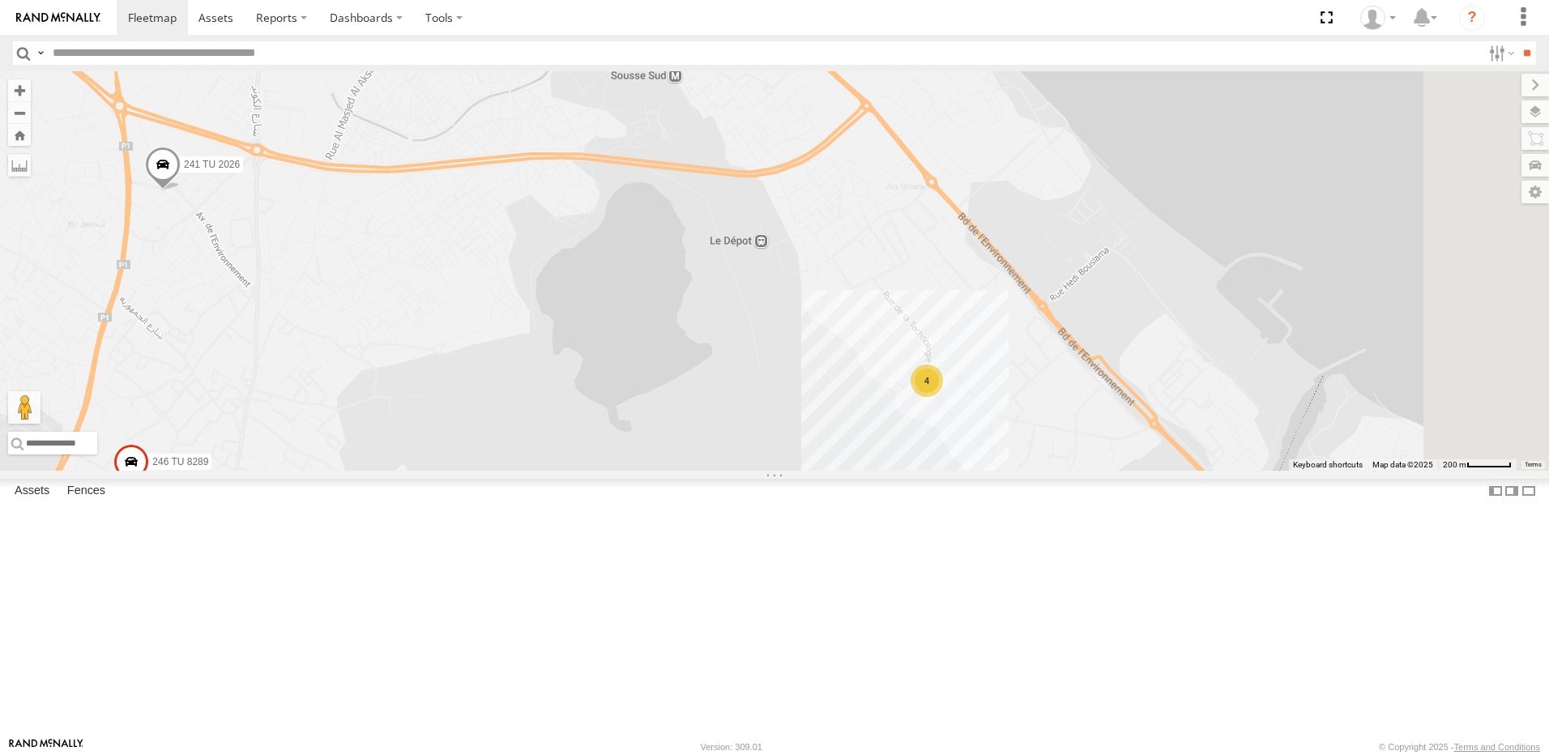
drag, startPoint x: 1060, startPoint y: 519, endPoint x: 990, endPoint y: 410, distance: 130.1
click at [990, 410] on div "245 TU 9053 231 TU 3163 245 TU 9065 245 TU 9062 246 TU 8280 241 TU 2031 245 TU …" at bounding box center [774, 270] width 1549 height 399
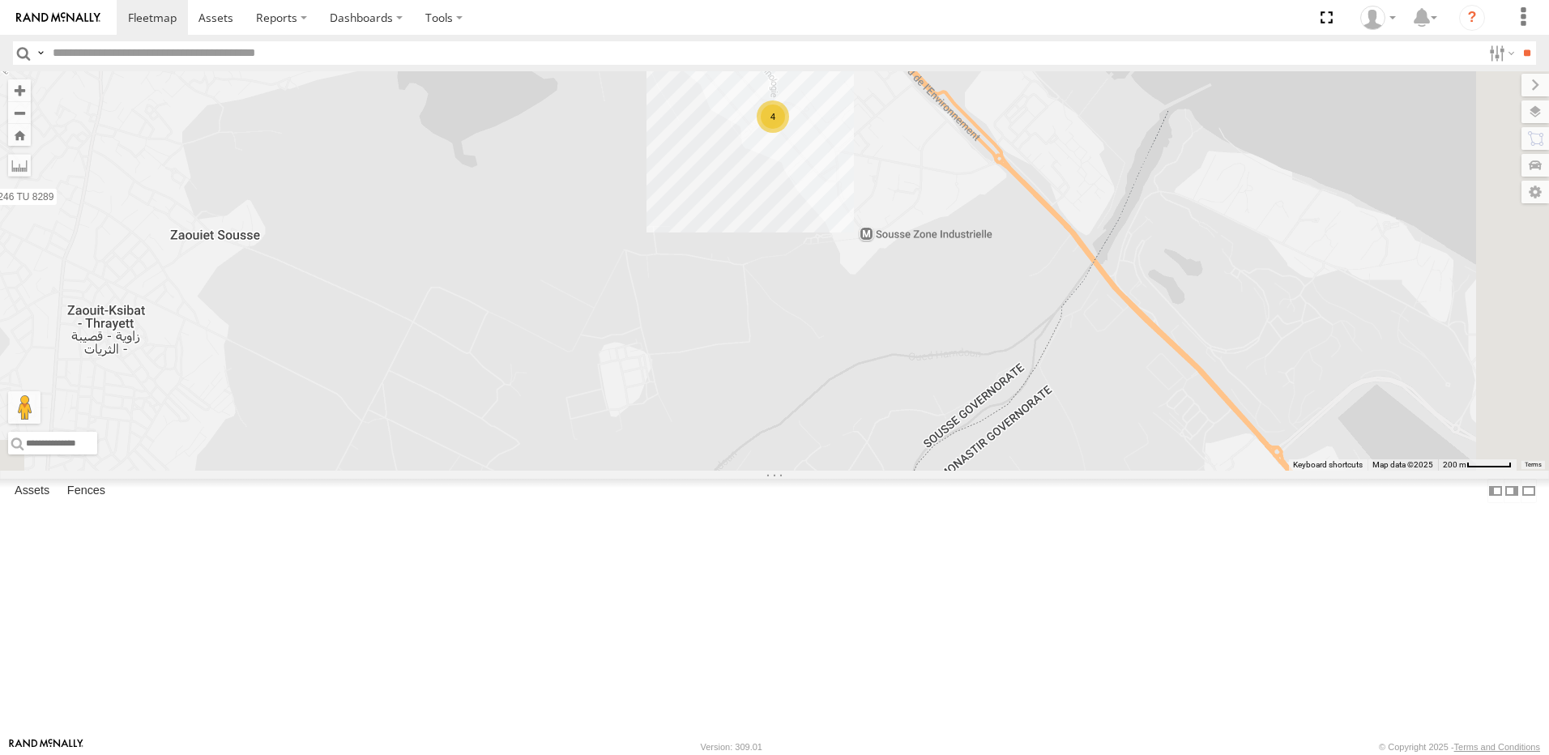
click at [974, 232] on div "245 TU 9053 231 TU 3163 245 TU 9065 245 TU 9062 246 TU 8280 241 TU 2031 245 TU …" at bounding box center [774, 270] width 1549 height 399
click at [789, 133] on div "4" at bounding box center [773, 116] width 32 height 32
